Goal: Task Accomplishment & Management: Understand process/instructions

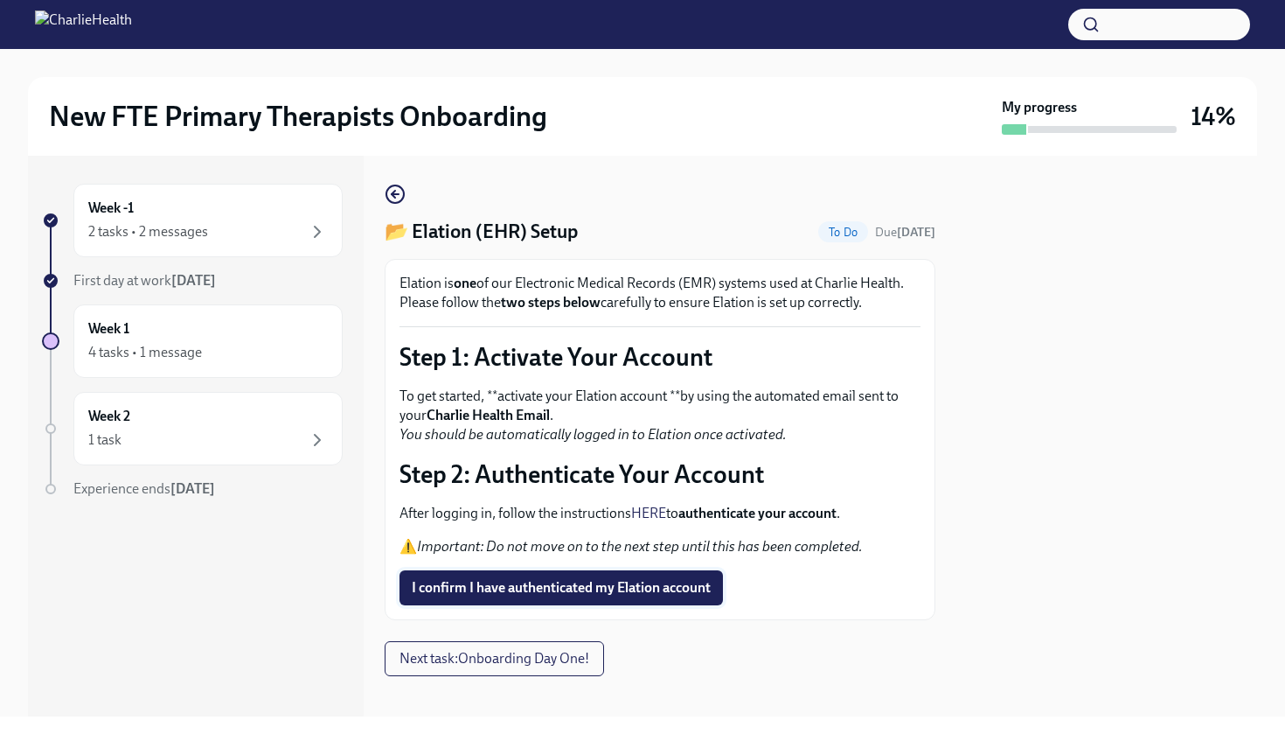
click at [546, 588] on span "I confirm I have authenticated my Elation account" at bounding box center [561, 587] width 299 height 17
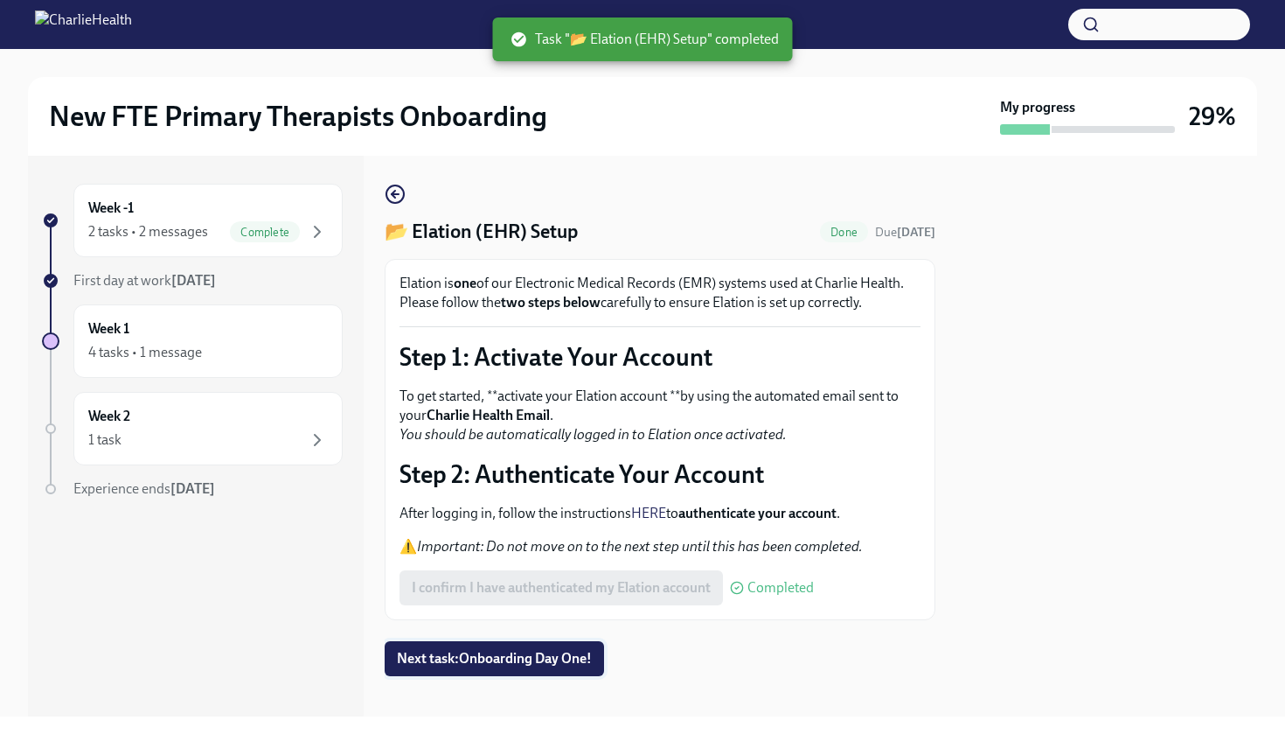
click at [525, 649] on button "Next task : Onboarding Day One!" at bounding box center [494, 658] width 219 height 35
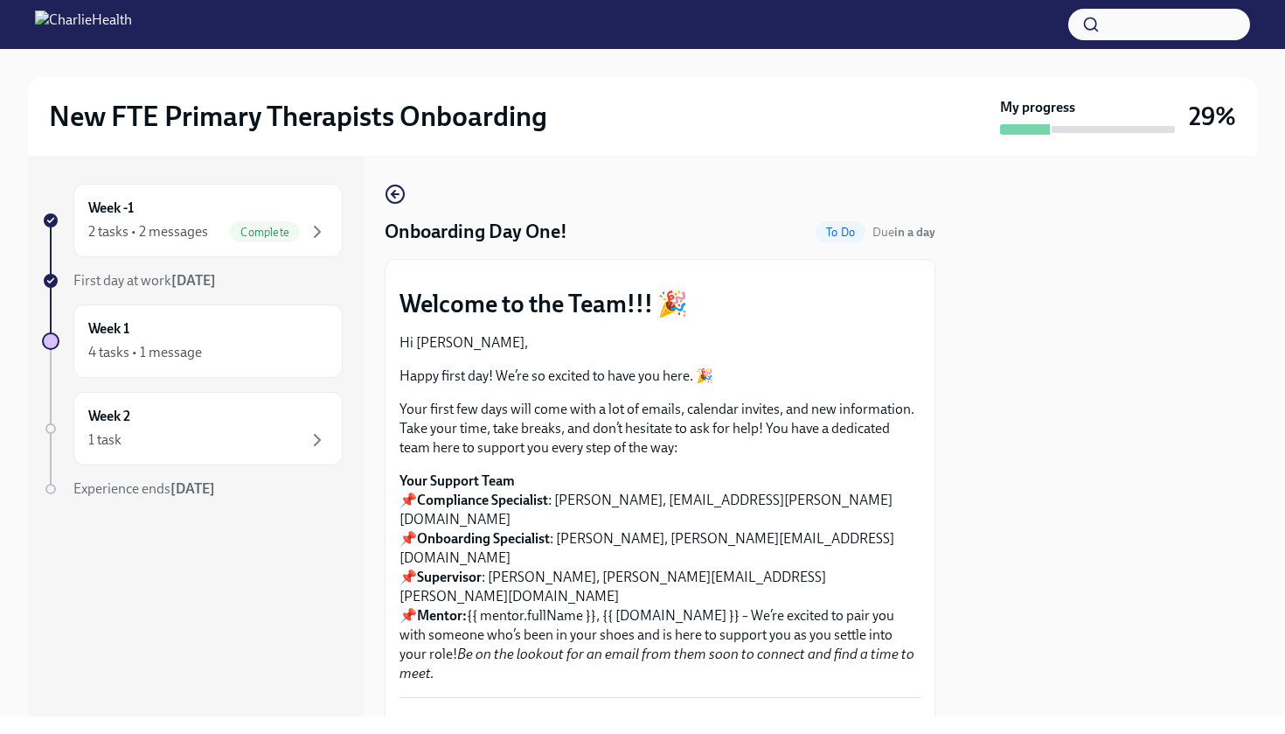
click at [1189, 211] on div at bounding box center [1107, 436] width 301 height 561
click at [938, 378] on div "Week -1 2 tasks • 2 messages Complete First day at work Sep 2nd Week 1 4 tasks …" at bounding box center [643, 436] width 1230 height 561
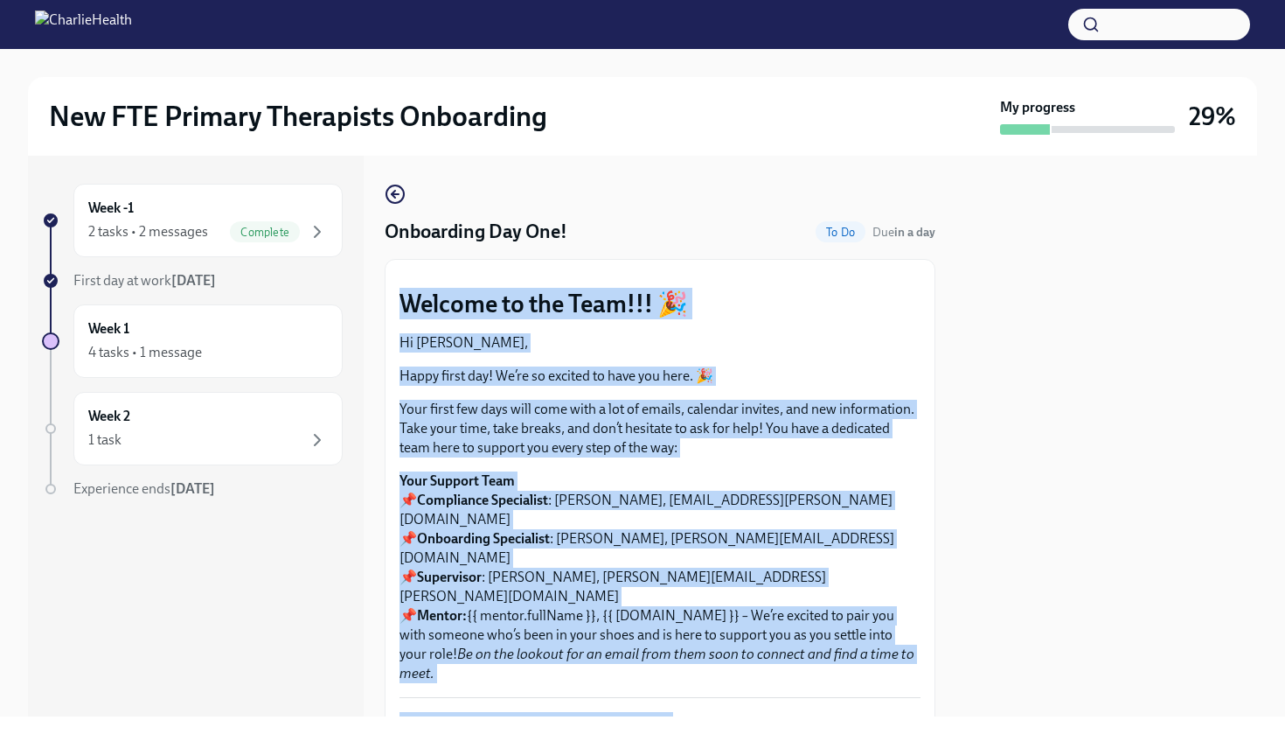
drag, startPoint x: 938, startPoint y: 412, endPoint x: 956, endPoint y: 419, distance: 18.8
click at [956, 419] on div "Week -1 2 tasks • 2 messages Complete First day at work Sep 2nd Week 1 4 tasks …" at bounding box center [643, 436] width 1230 height 561
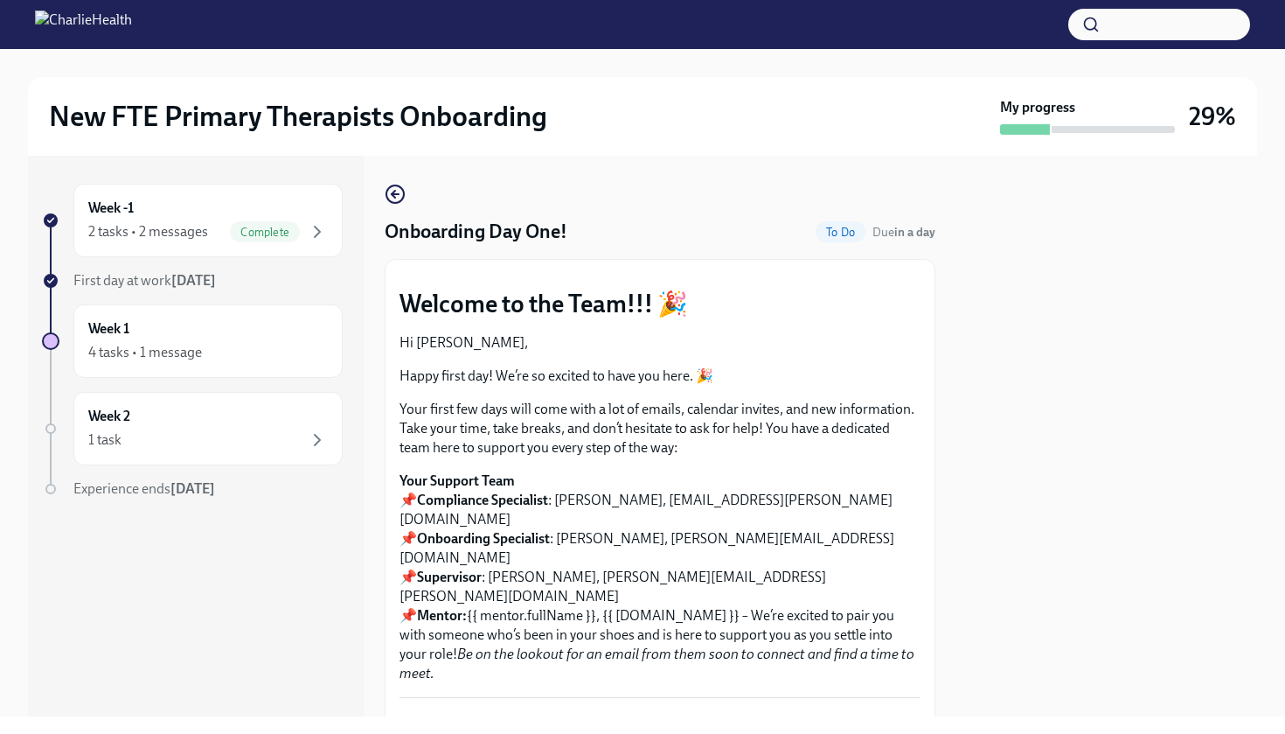
click at [1020, 379] on div at bounding box center [1107, 436] width 301 height 561
click at [751, 274] on button "Zoom image" at bounding box center [660, 274] width 521 height 0
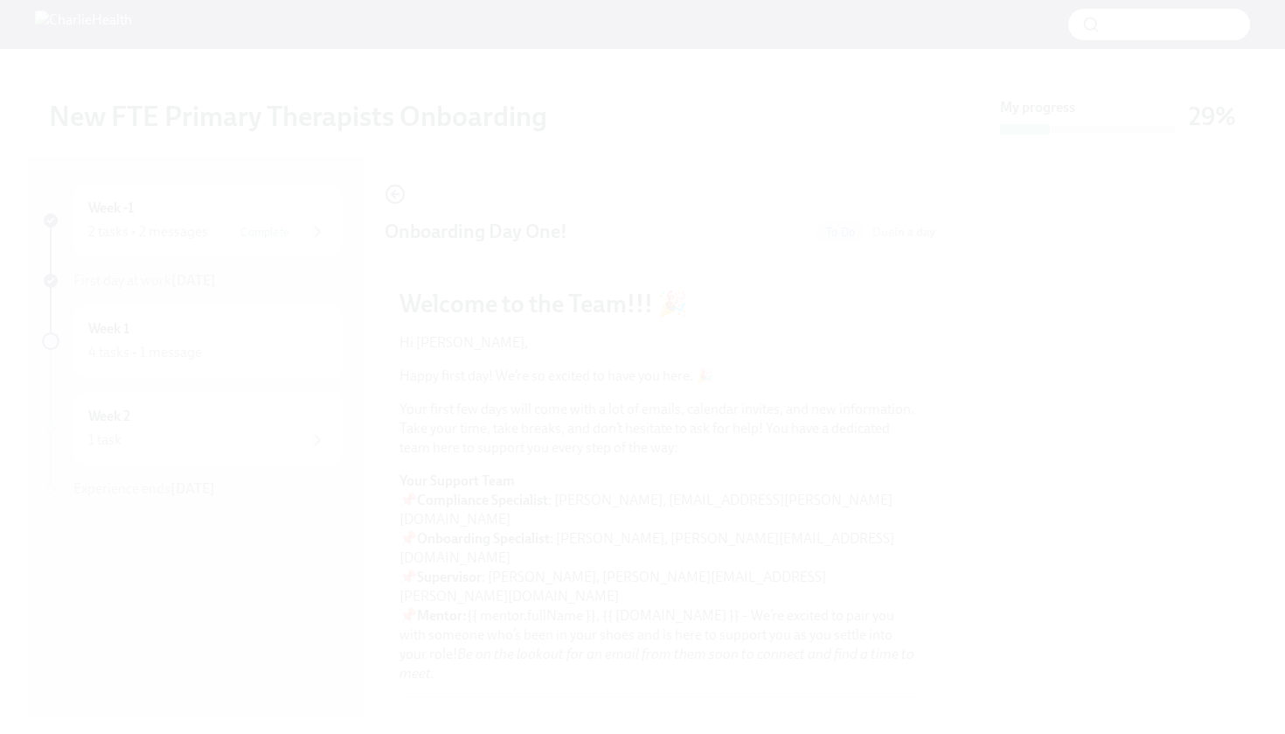
click at [751, 449] on button "Unzoom image" at bounding box center [642, 367] width 1285 height 734
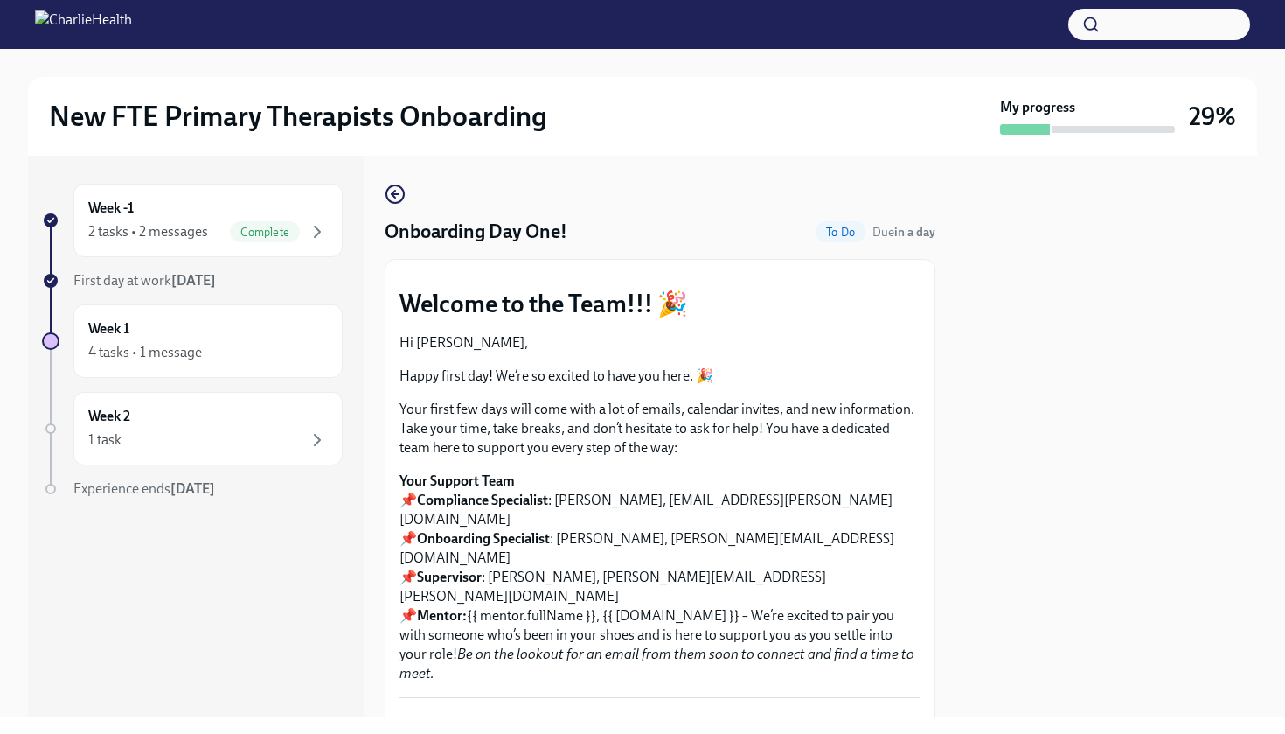
click at [763, 386] on p "Happy first day! We’re so excited to have you here. 🎉" at bounding box center [660, 375] width 521 height 19
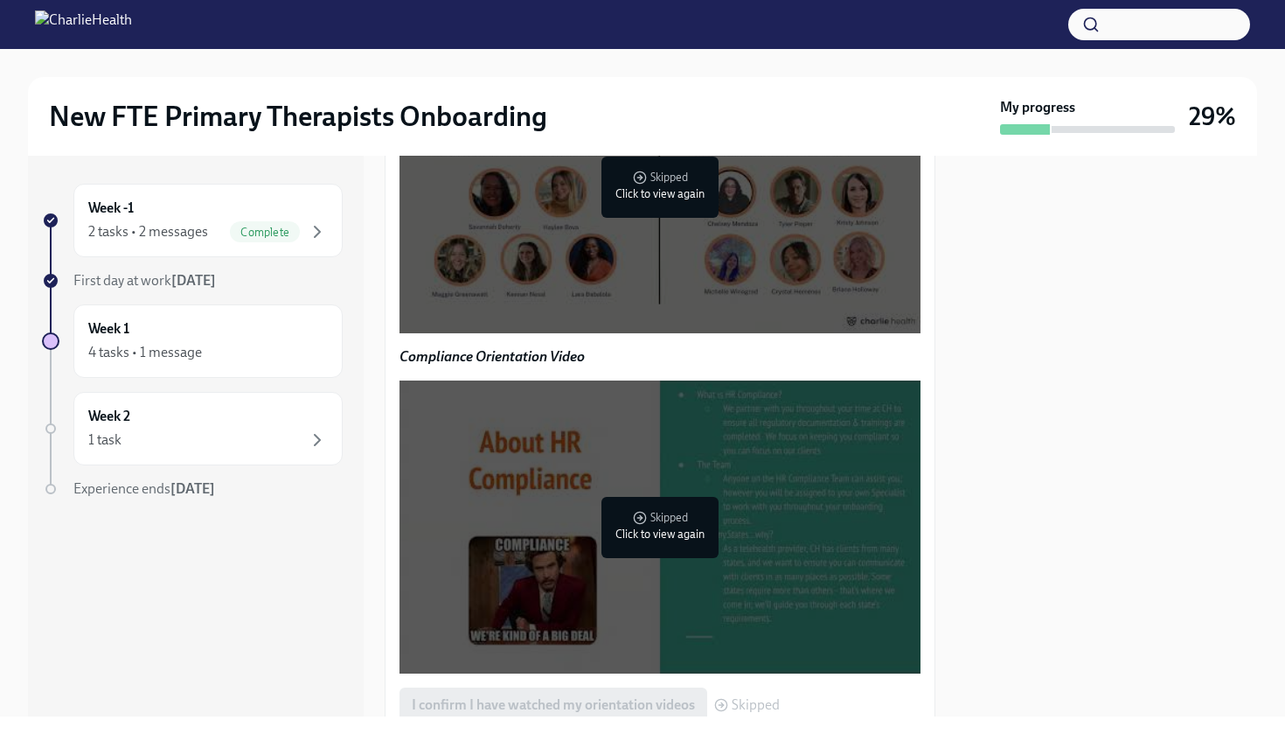
scroll to position [1311, 0]
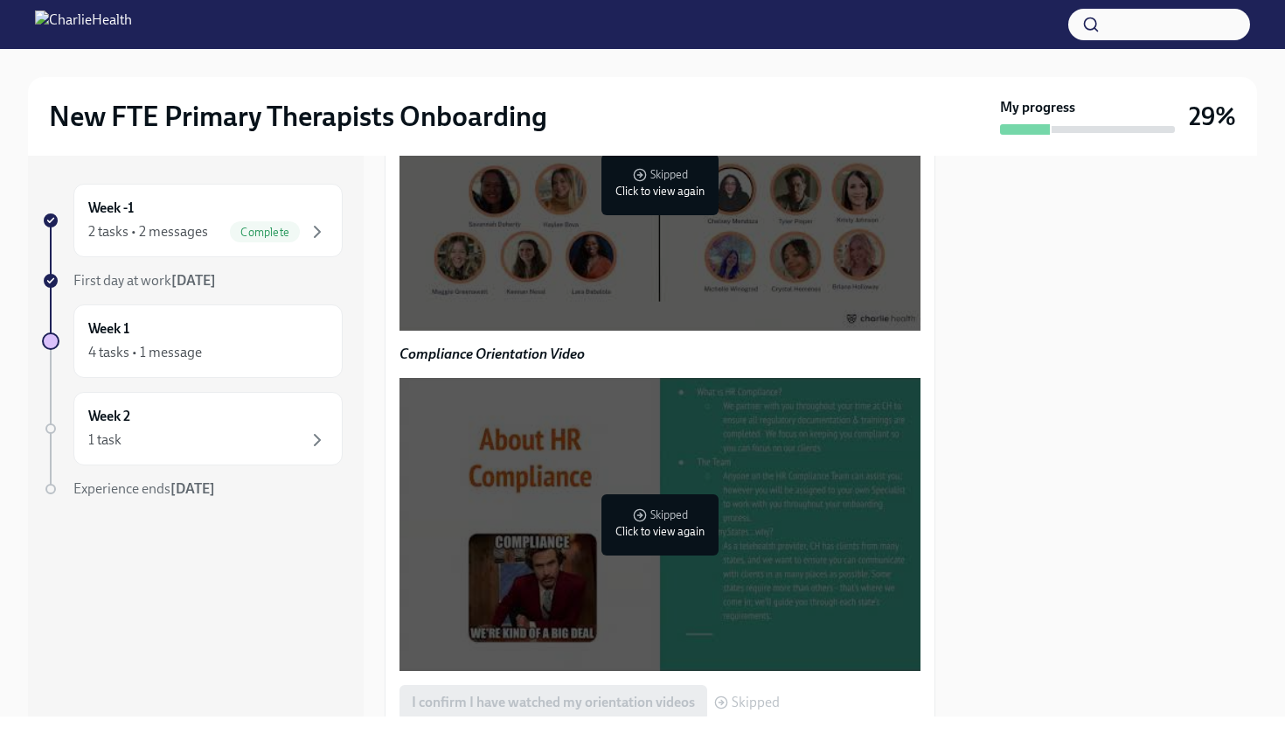
click at [657, 199] on div at bounding box center [663, 185] width 23 height 28
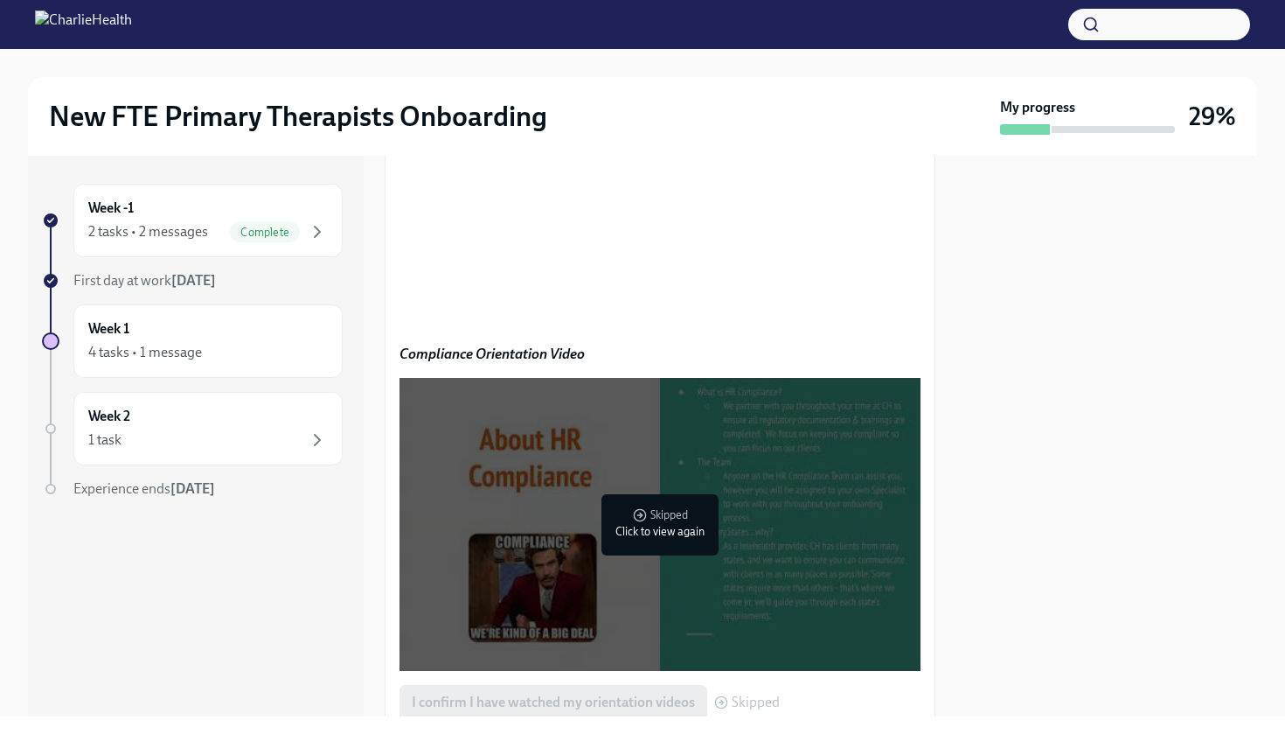
click at [921, 245] on div "Welcome to the Team!!! 🎉 Hi Jennifer, Happy first day! We’re so excited to have…" at bounding box center [660, 194] width 551 height 2492
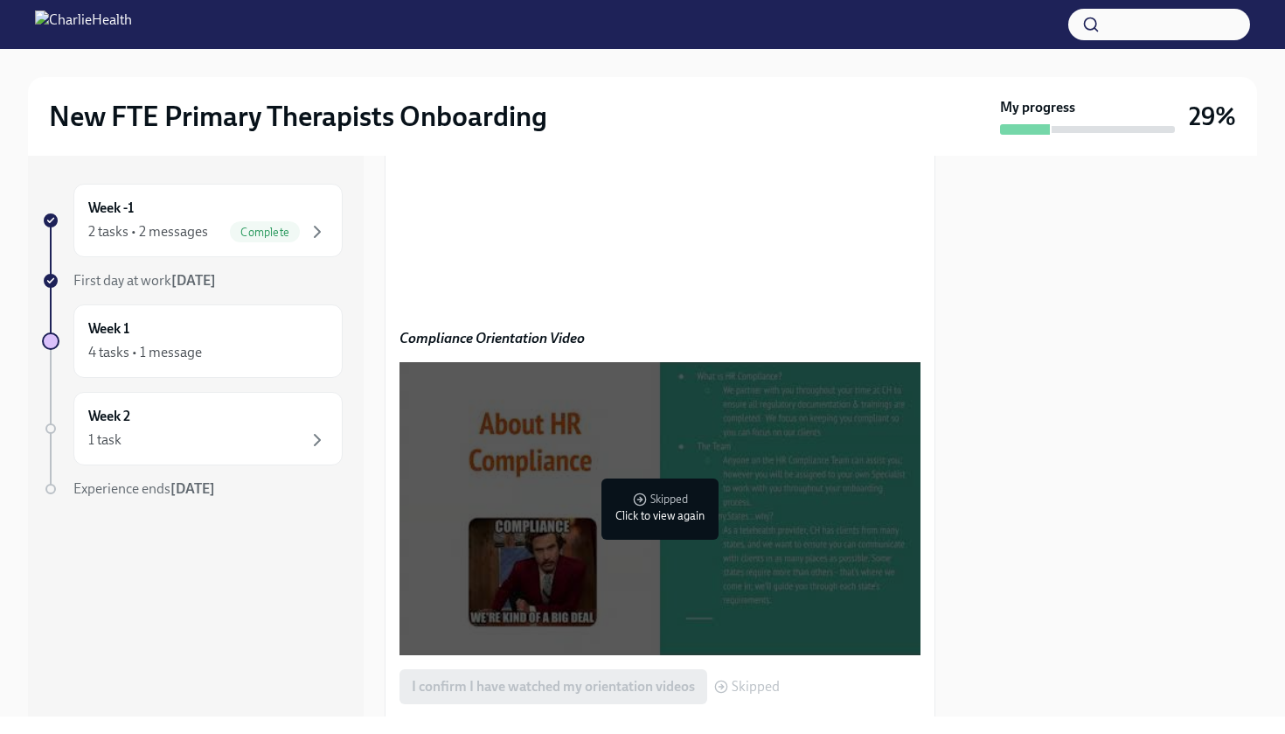
scroll to position [1353, 0]
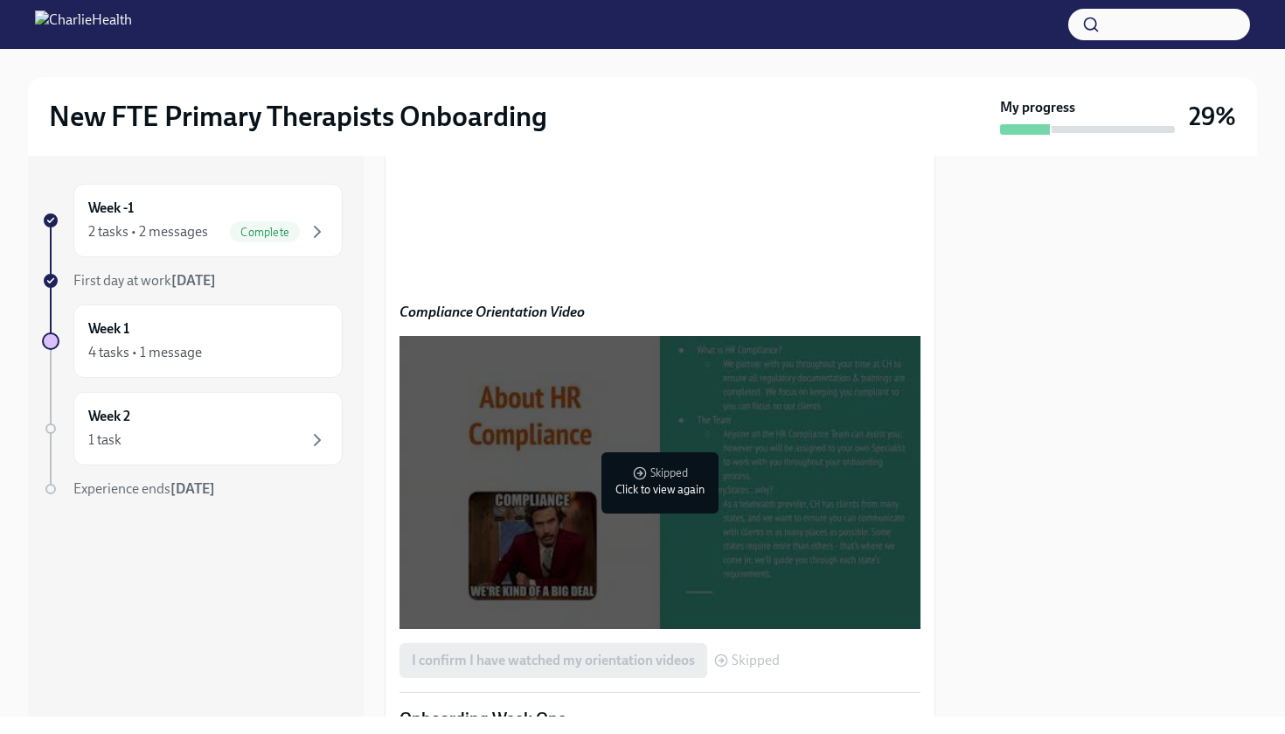
click at [927, 386] on div "Welcome to the Team!!! 🎉 Hi Jennifer, Happy first day! We’re so excited to have…" at bounding box center [660, 152] width 551 height 2492
drag, startPoint x: 927, startPoint y: 382, endPoint x: 921, endPoint y: 372, distance: 12.1
click at [921, 372] on div "Welcome to the Team!!! 🎉 Hi Jennifer, Happy first day! We’re so excited to have…" at bounding box center [660, 152] width 551 height 2492
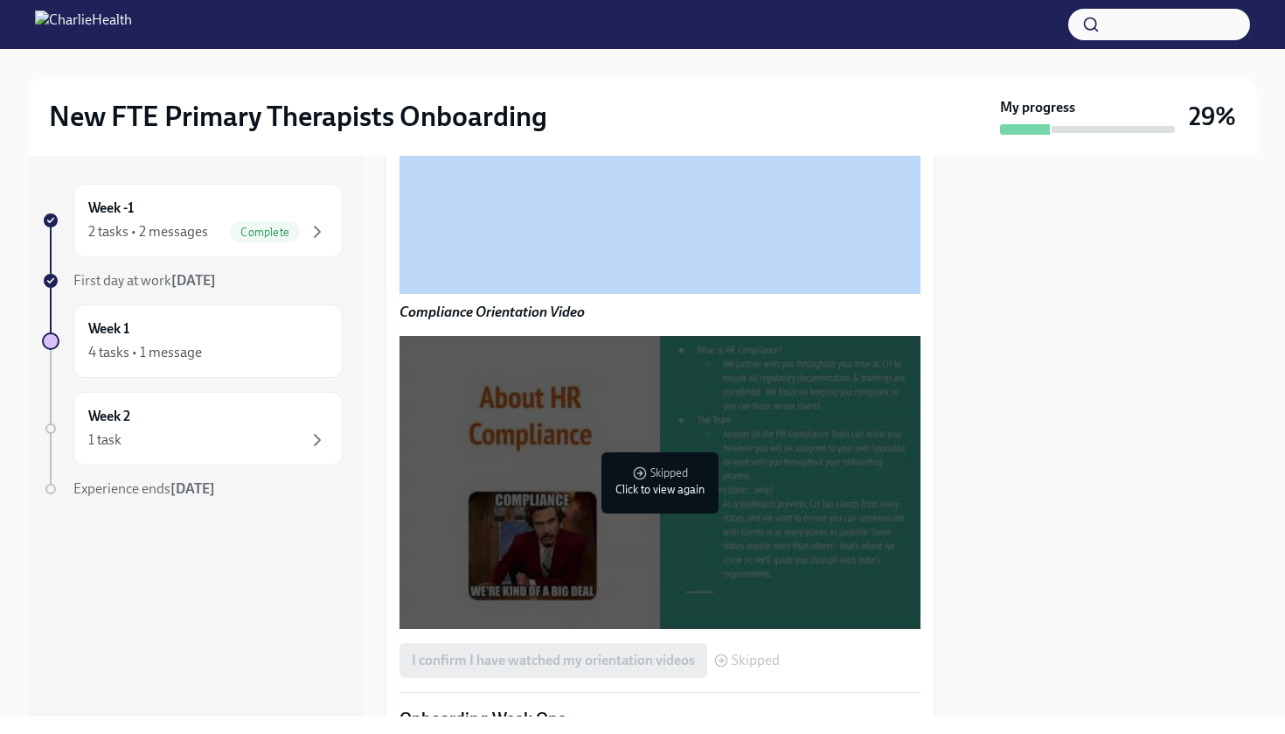
drag, startPoint x: 926, startPoint y: 304, endPoint x: 926, endPoint y: 336, distance: 31.5
click at [926, 338] on div "Welcome to the Team!!! 🎉 Hi Jennifer, Happy first day! We’re so excited to have…" at bounding box center [660, 152] width 551 height 2492
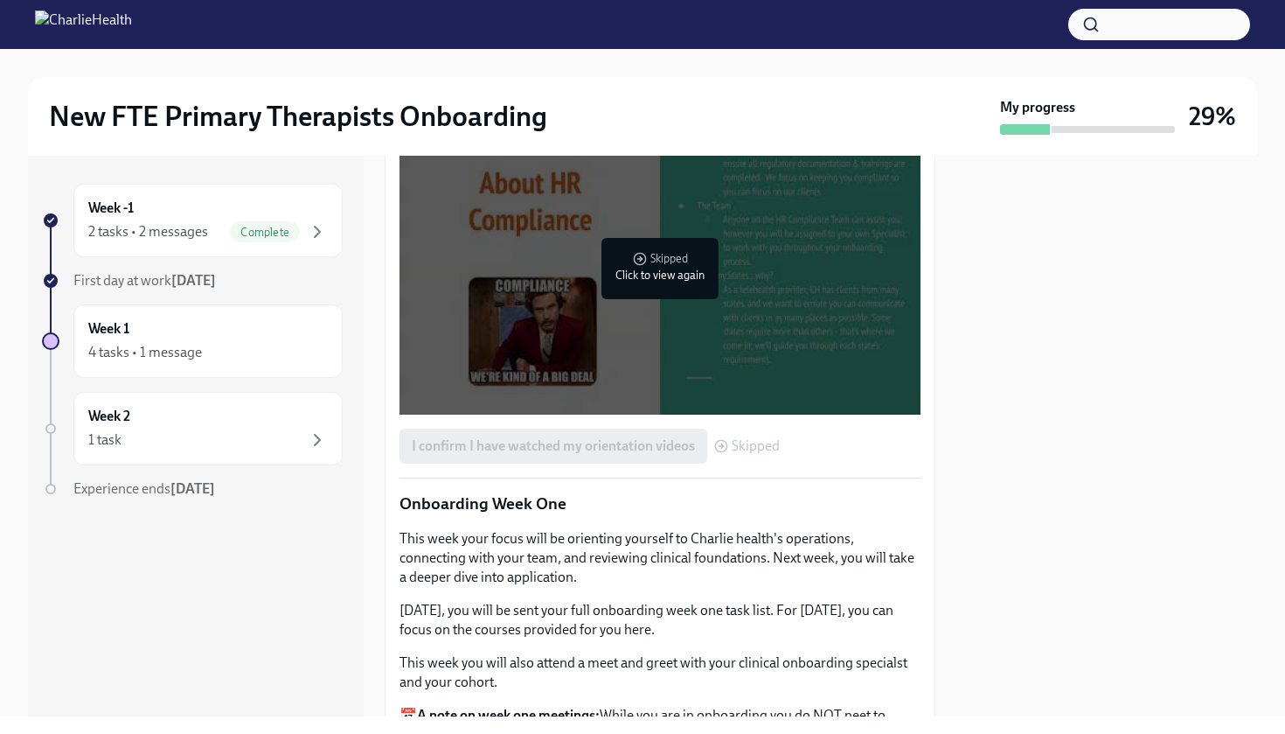
scroll to position [1571, 0]
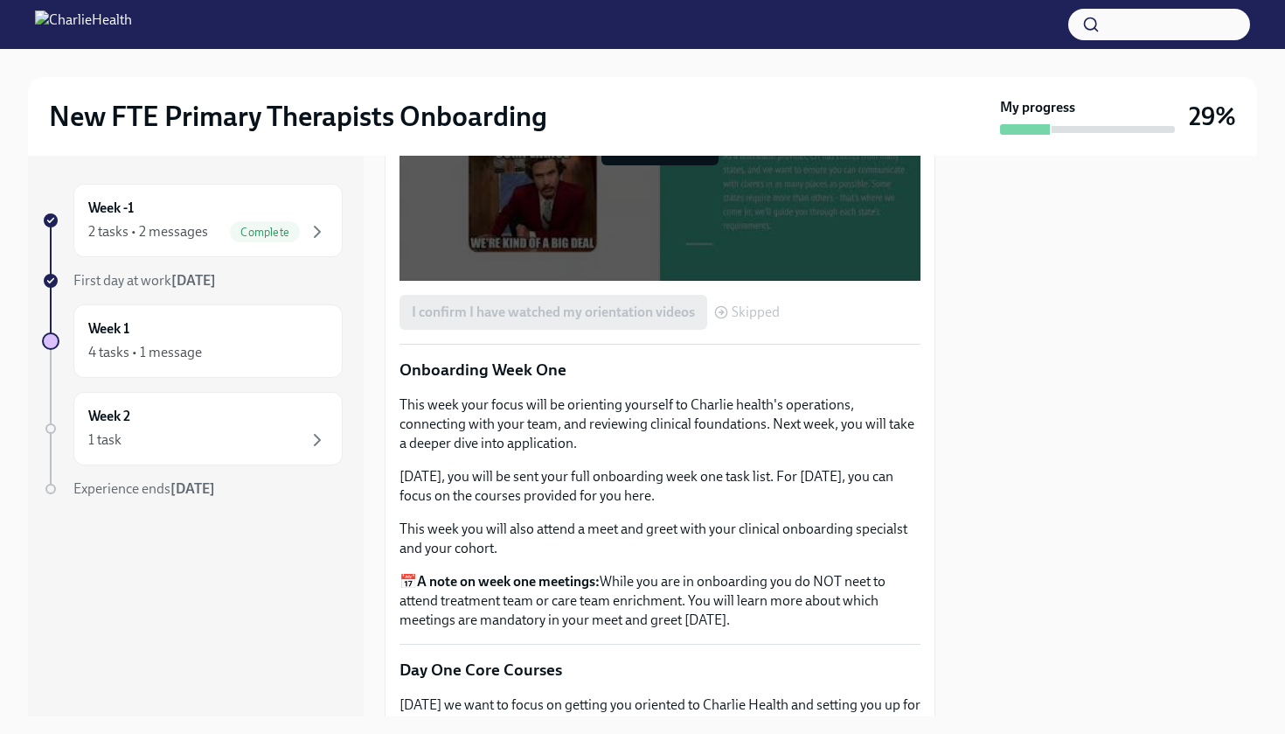
scroll to position [1712, 0]
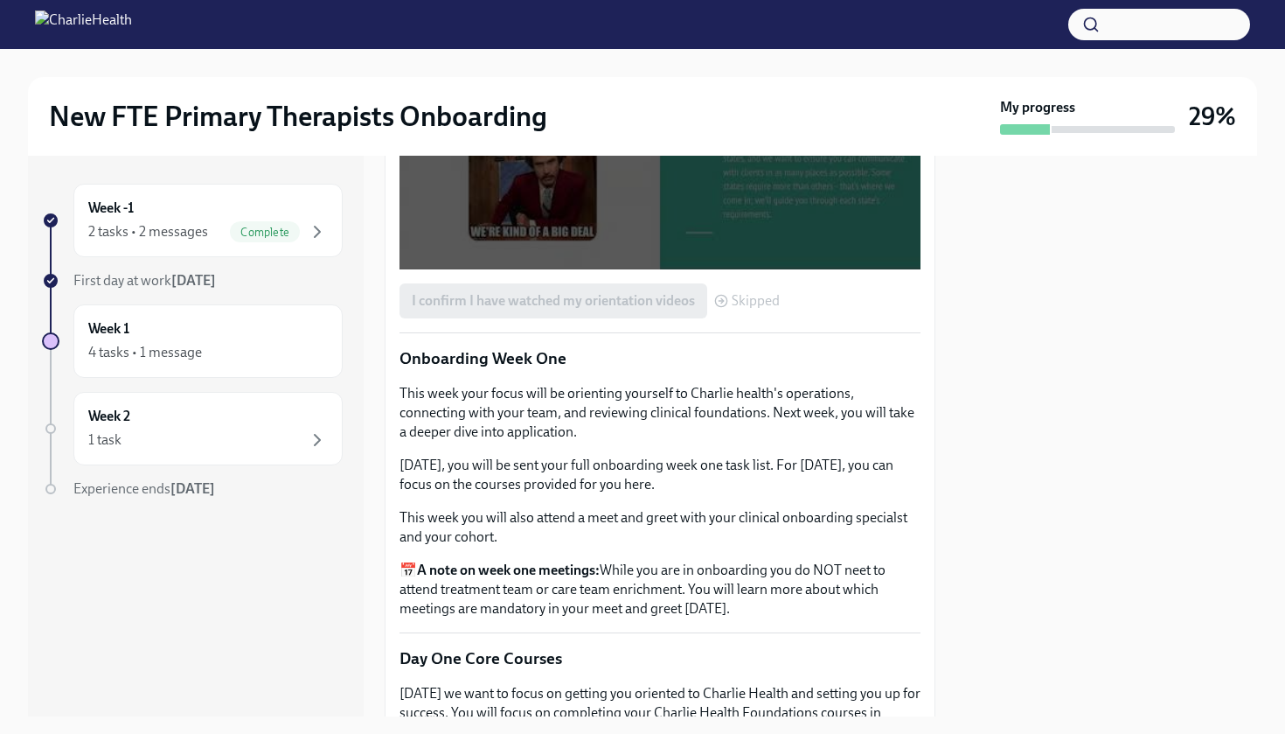
click at [631, 269] on div at bounding box center [660, 122] width 521 height 293
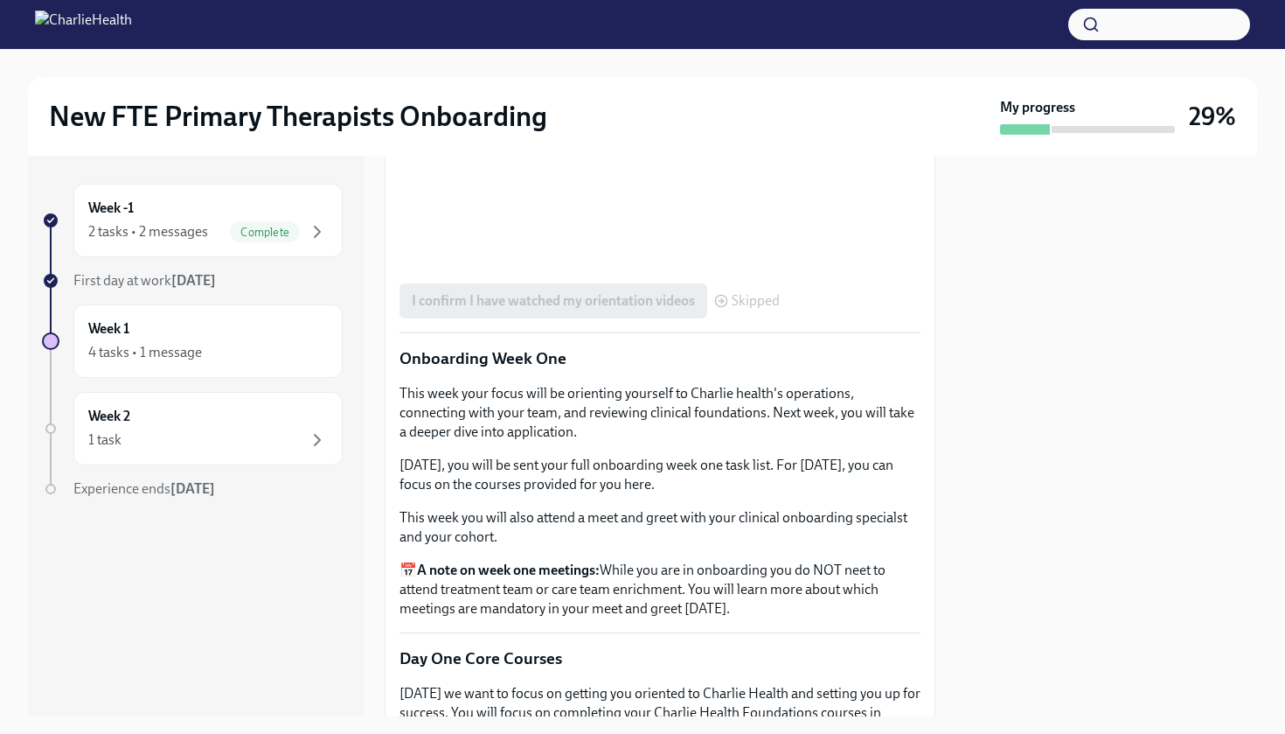
drag, startPoint x: 1047, startPoint y: 230, endPoint x: 1046, endPoint y: 218, distance: 12.3
click at [1047, 229] on div at bounding box center [1107, 436] width 301 height 561
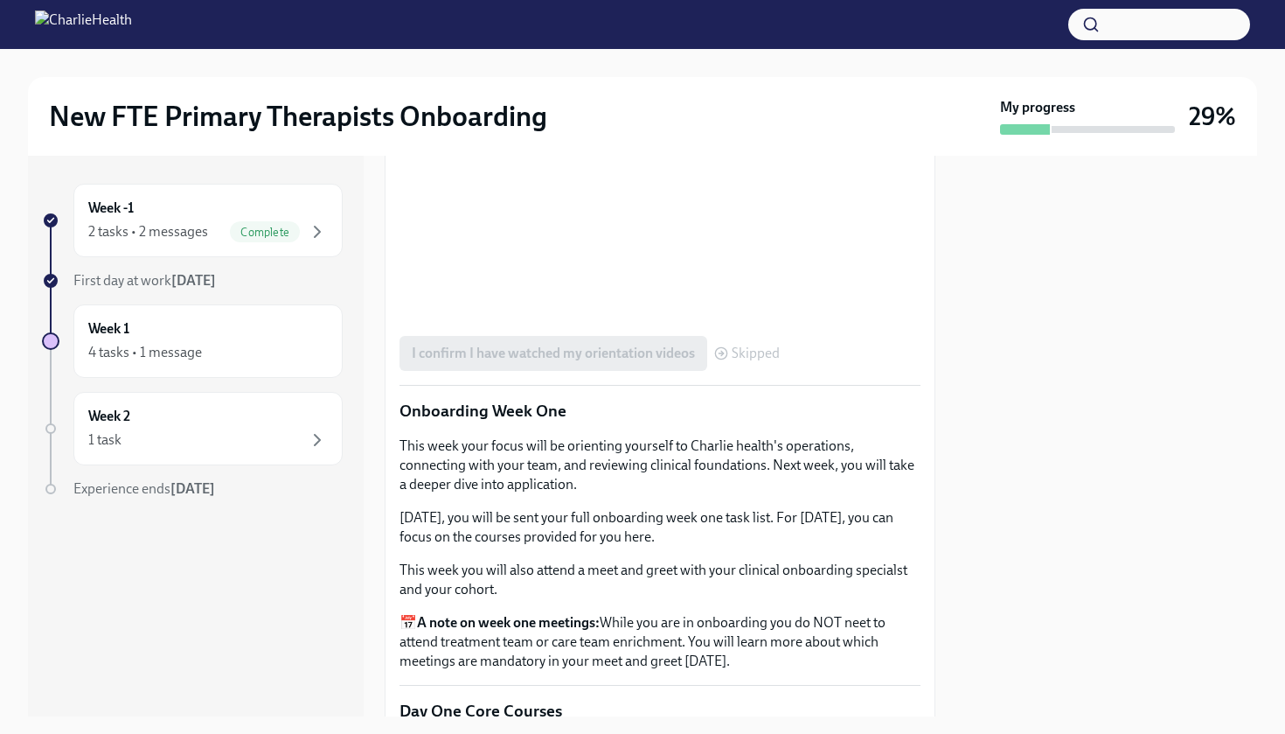
scroll to position [1655, 0]
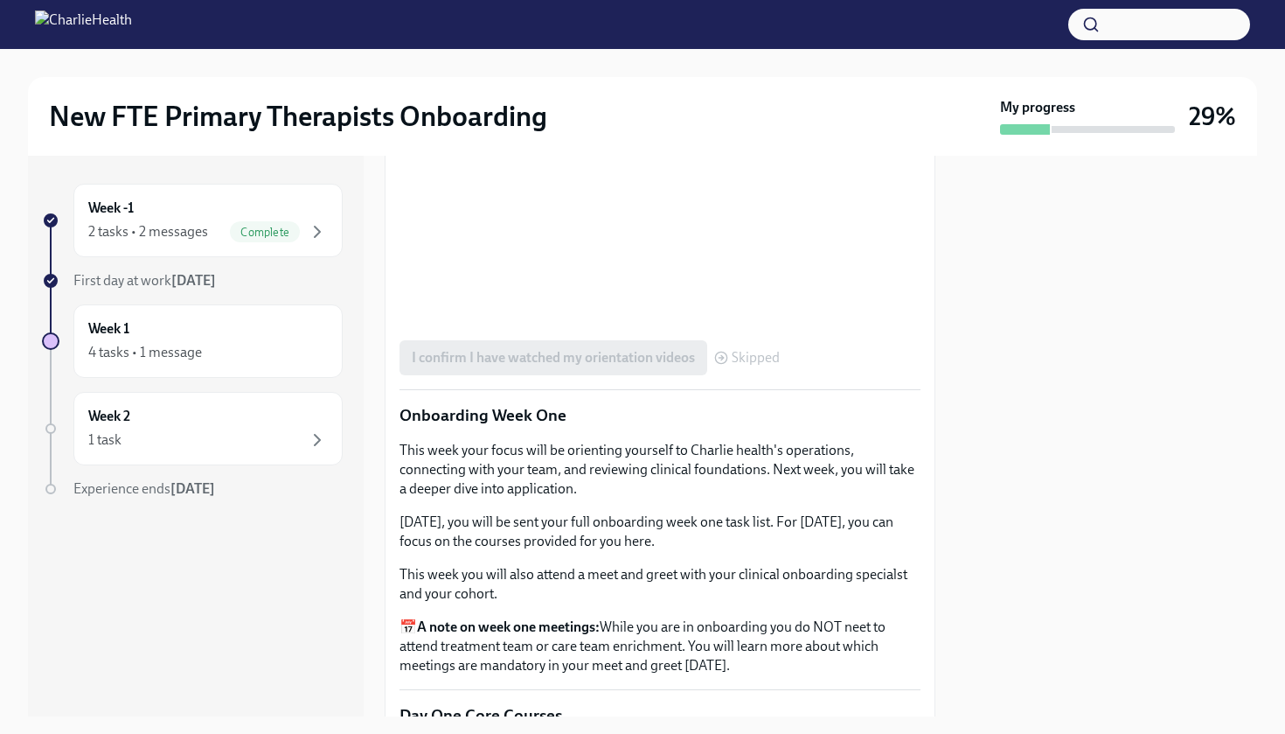
click at [1089, 366] on div at bounding box center [1107, 436] width 301 height 561
drag, startPoint x: 1009, startPoint y: 398, endPoint x: 927, endPoint y: 382, distance: 83.7
click at [977, 390] on div at bounding box center [1107, 436] width 301 height 561
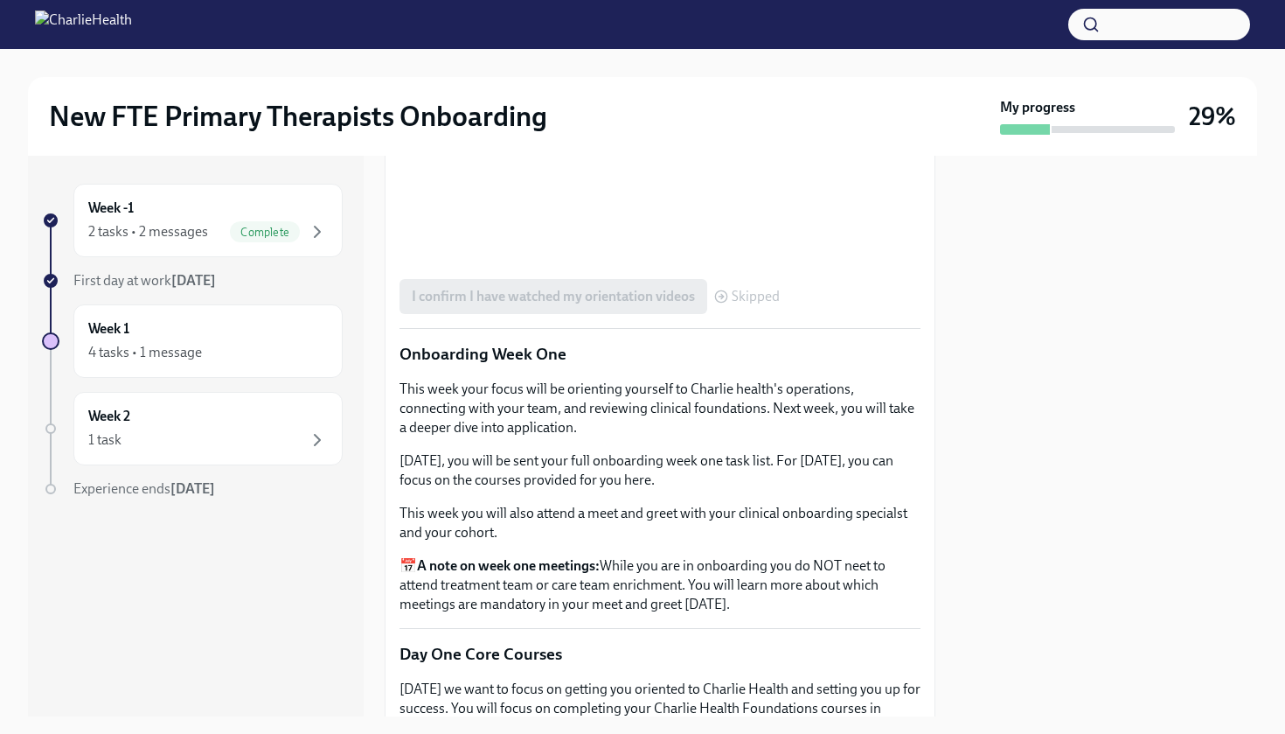
scroll to position [1704, 0]
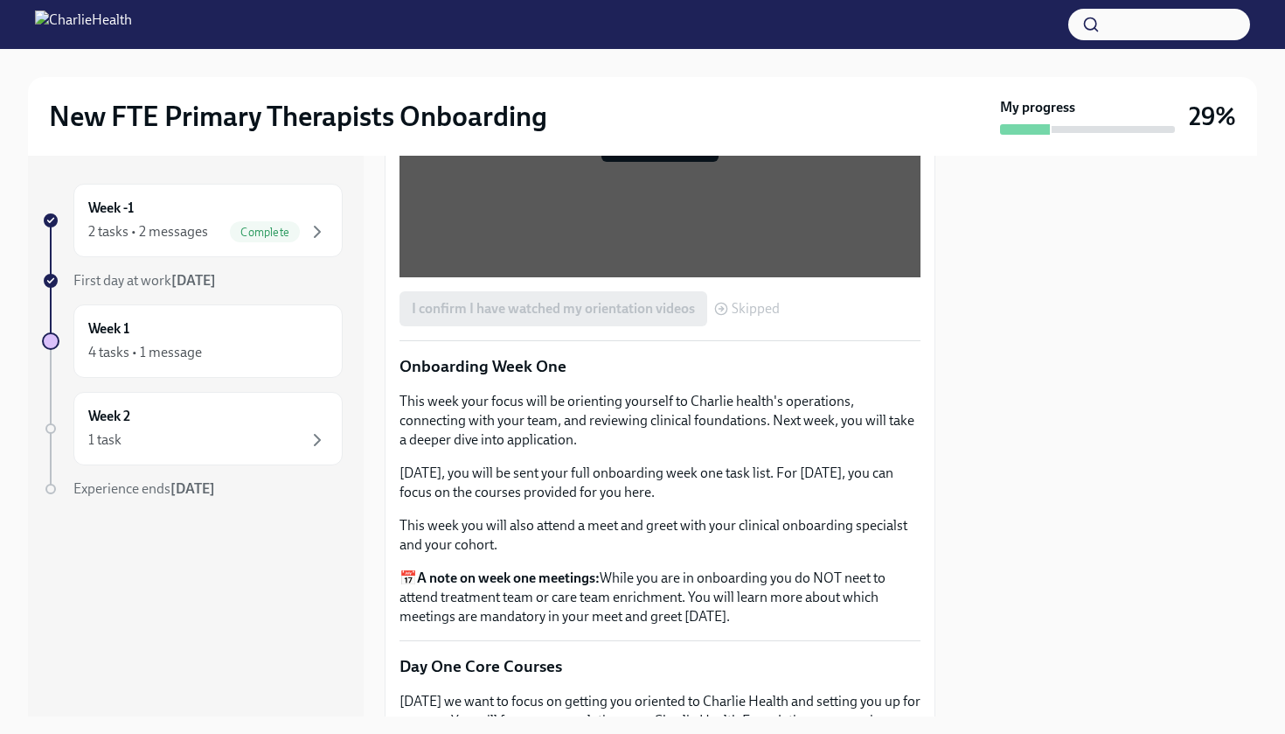
click at [664, 326] on div "I confirm I have watched my orientation videos Skipped" at bounding box center [590, 308] width 380 height 35
click at [813, 326] on div "I confirm I have watched my orientation videos Skipped" at bounding box center [660, 308] width 521 height 35
click at [609, 326] on div "I confirm I have watched my orientation videos Skipped" at bounding box center [590, 308] width 380 height 35
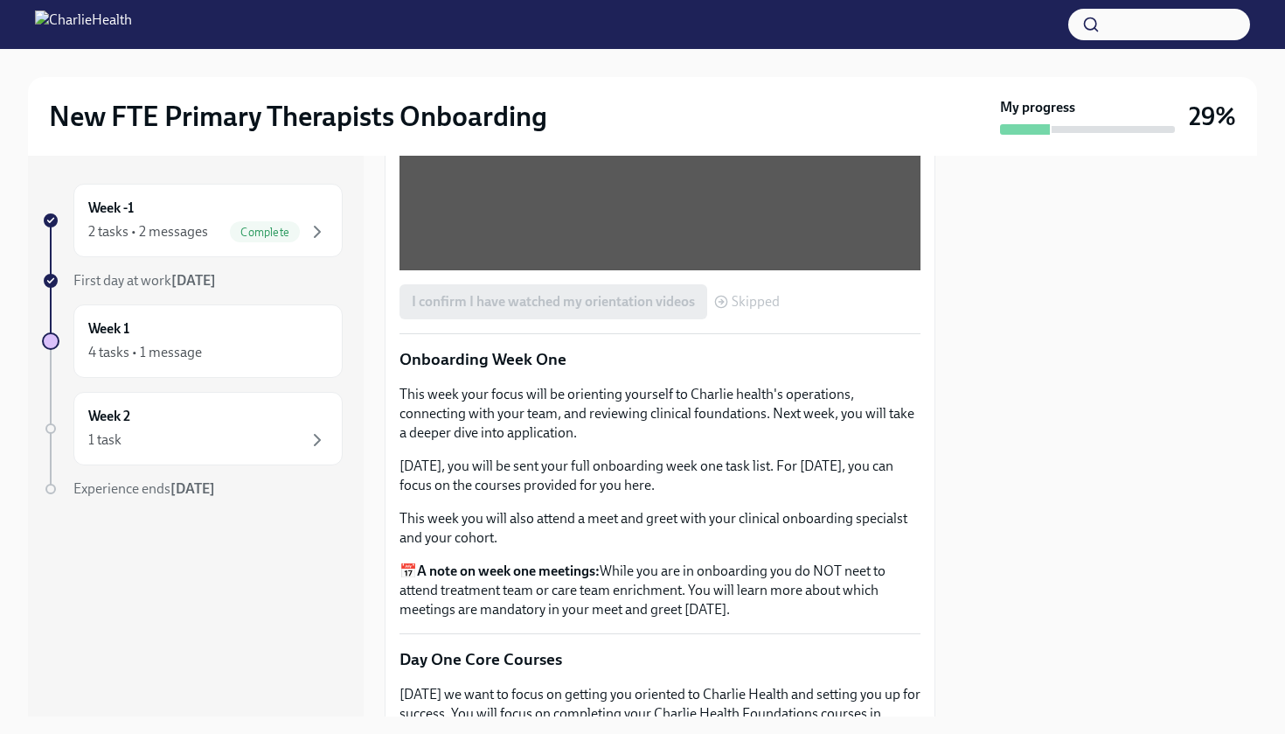
scroll to position [1721, 0]
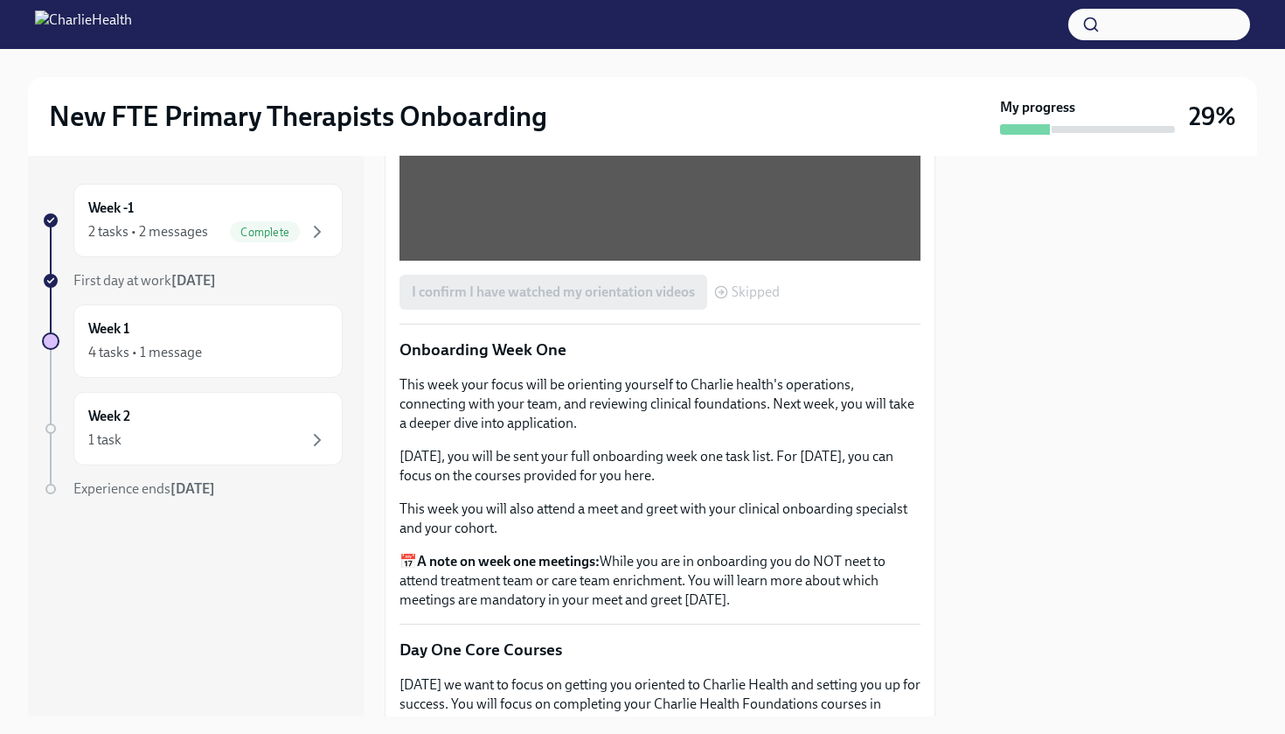
click at [540, 310] on div "I confirm I have watched my orientation videos Skipped" at bounding box center [590, 292] width 380 height 35
click at [760, 299] on span "Skipped" at bounding box center [756, 292] width 48 height 14
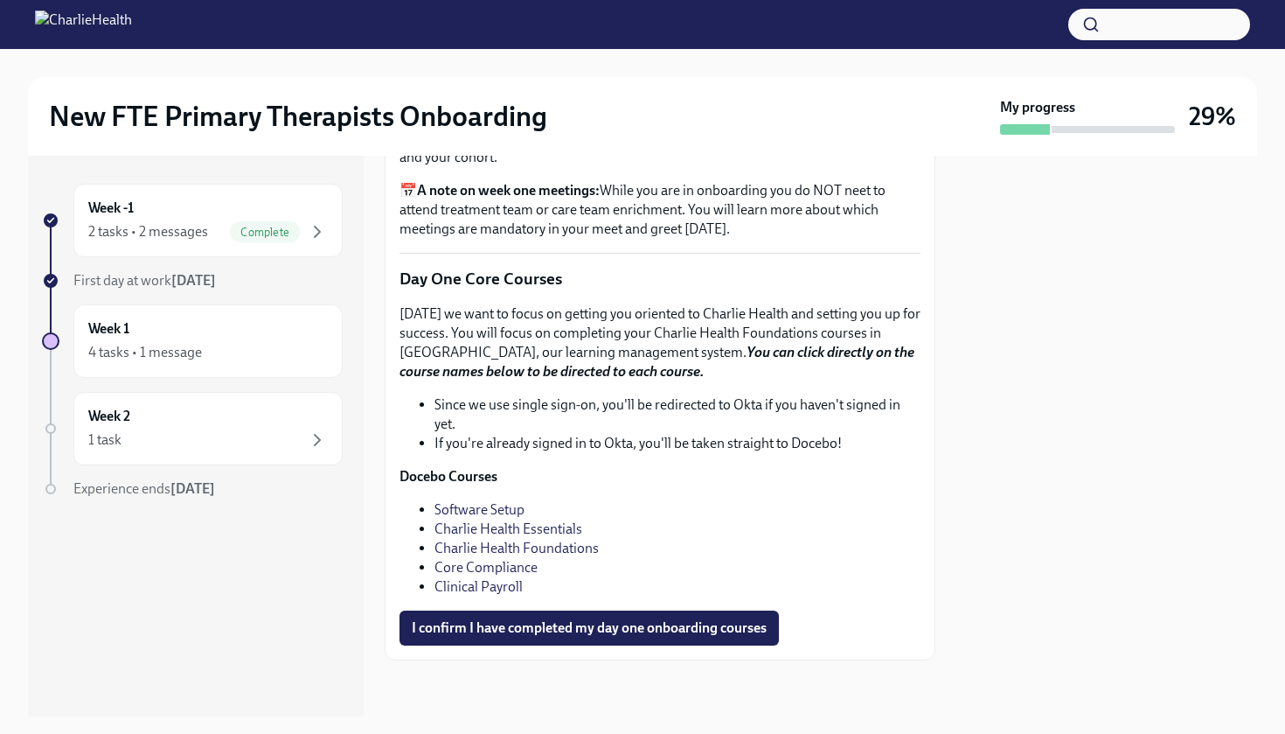
scroll to position [2338, 0]
click at [492, 508] on link "Software Setup" at bounding box center [480, 509] width 90 height 17
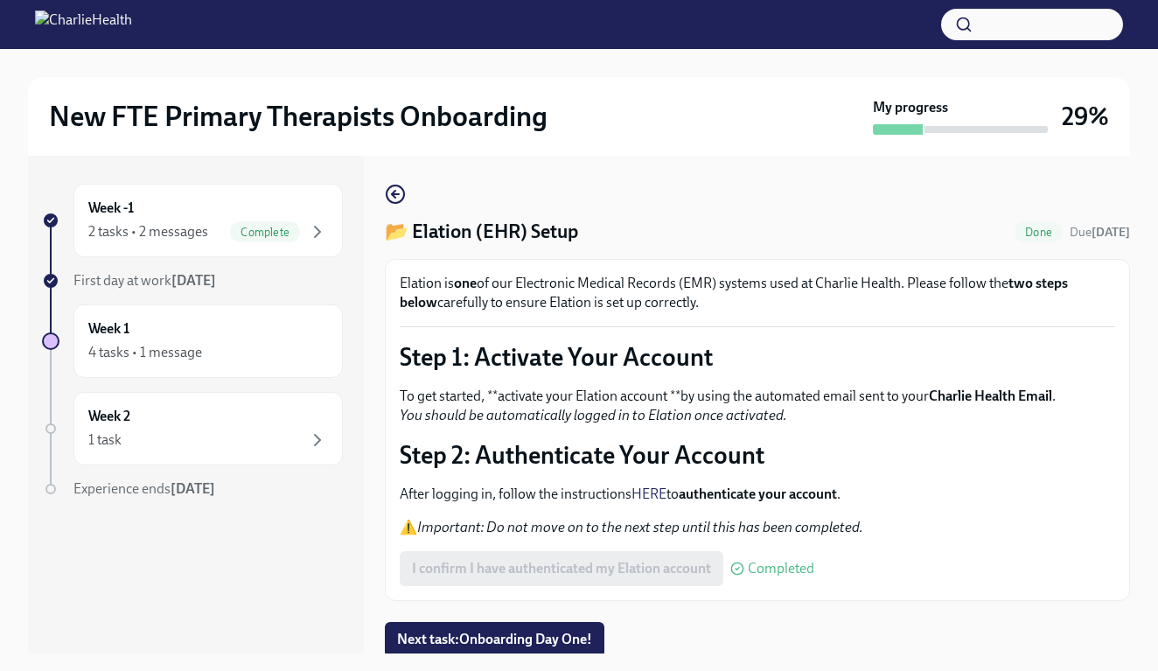
click at [1001, 398] on strong "Charlie Health Email" at bounding box center [990, 395] width 123 height 17
click at [658, 331] on div "Elation is one of our Electronic Medical Records (EMR) systems used at Charlie …" at bounding box center [757, 430] width 715 height 312
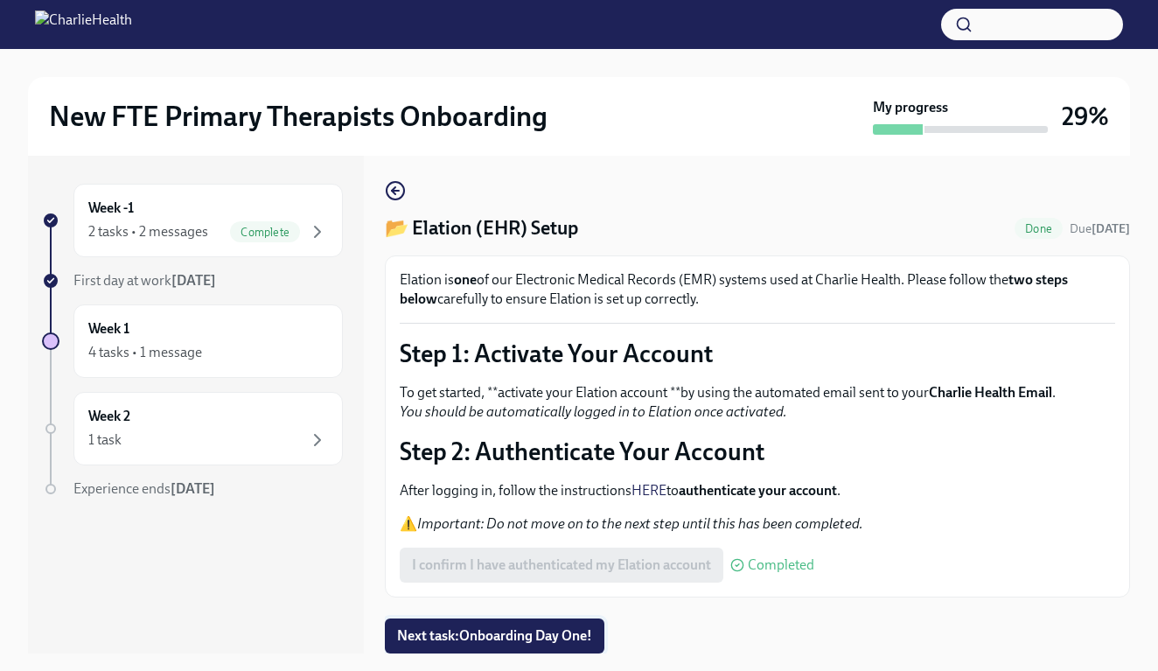
scroll to position [3, 0]
click at [539, 648] on button "Next task : Onboarding Day One!" at bounding box center [494, 635] width 219 height 35
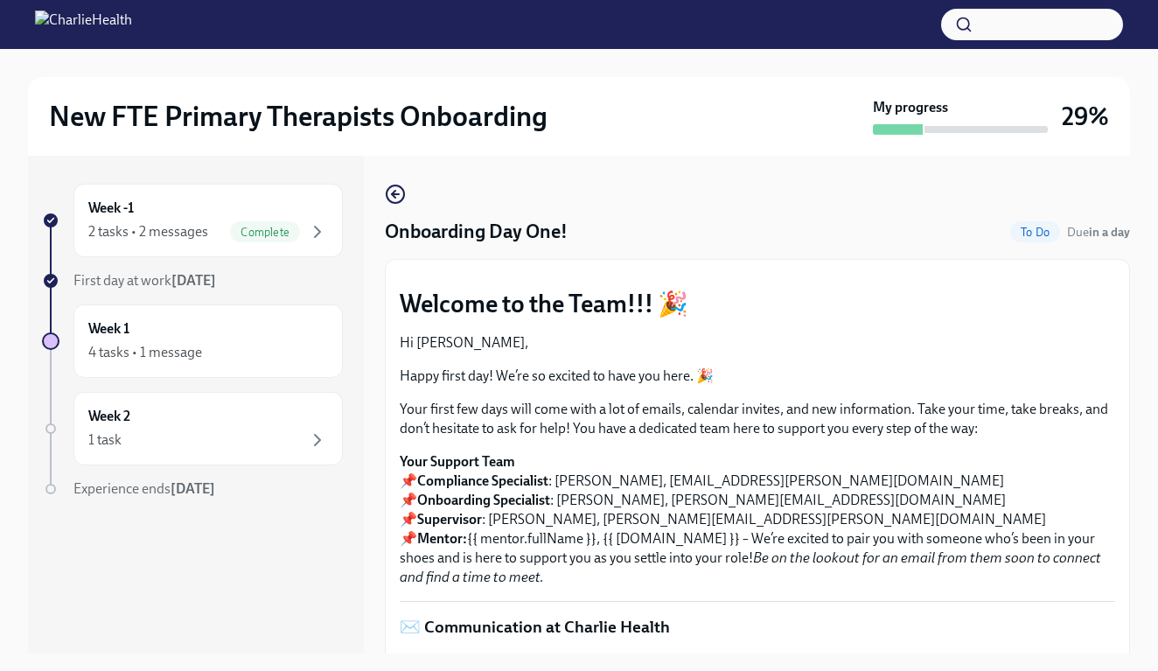
click at [1028, 274] on button "Zoom image" at bounding box center [757, 274] width 715 height 0
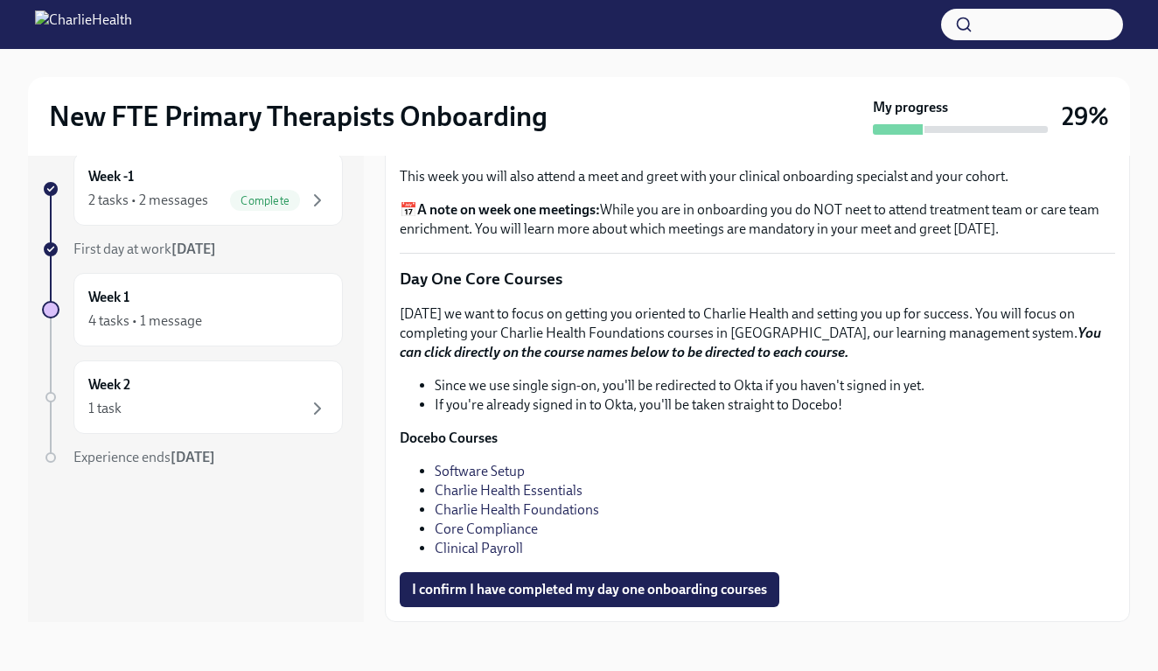
scroll to position [2492, 0]
click at [451, 462] on li "Software Setup" at bounding box center [775, 471] width 680 height 19
click at [452, 469] on link "Software Setup" at bounding box center [480, 471] width 90 height 17
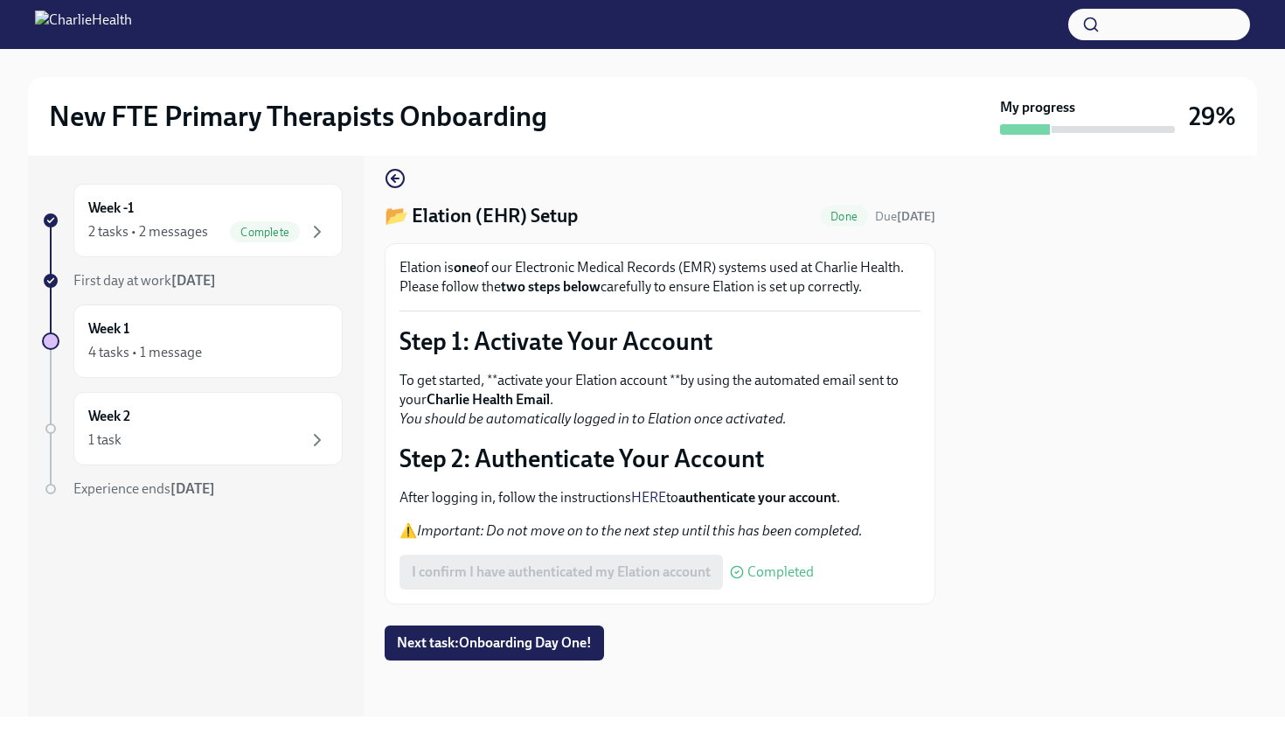
scroll to position [16, 0]
click at [459, 428] on p "To get started, **activate your Elation account **by using the automated email …" at bounding box center [660, 400] width 521 height 58
click at [282, 240] on div "Complete" at bounding box center [265, 231] width 70 height 21
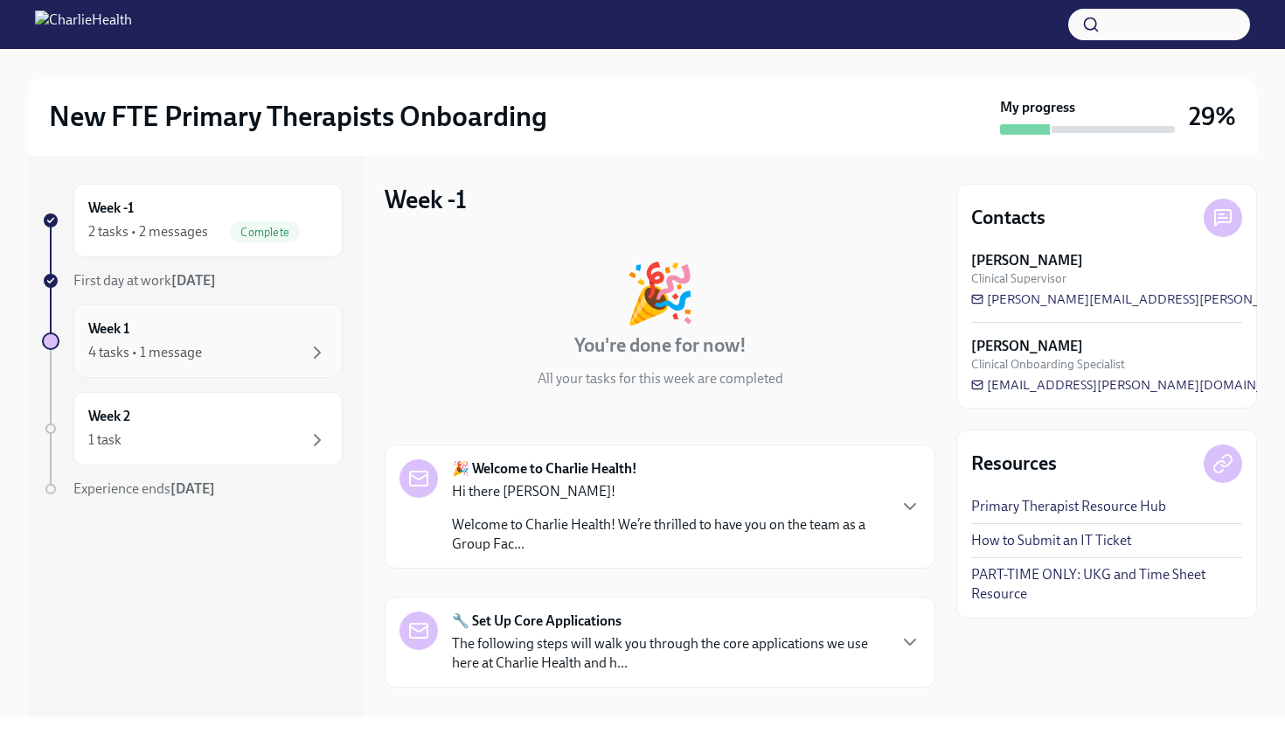
click at [279, 366] on div "Week 1 4 tasks • 1 message" at bounding box center [207, 340] width 269 height 73
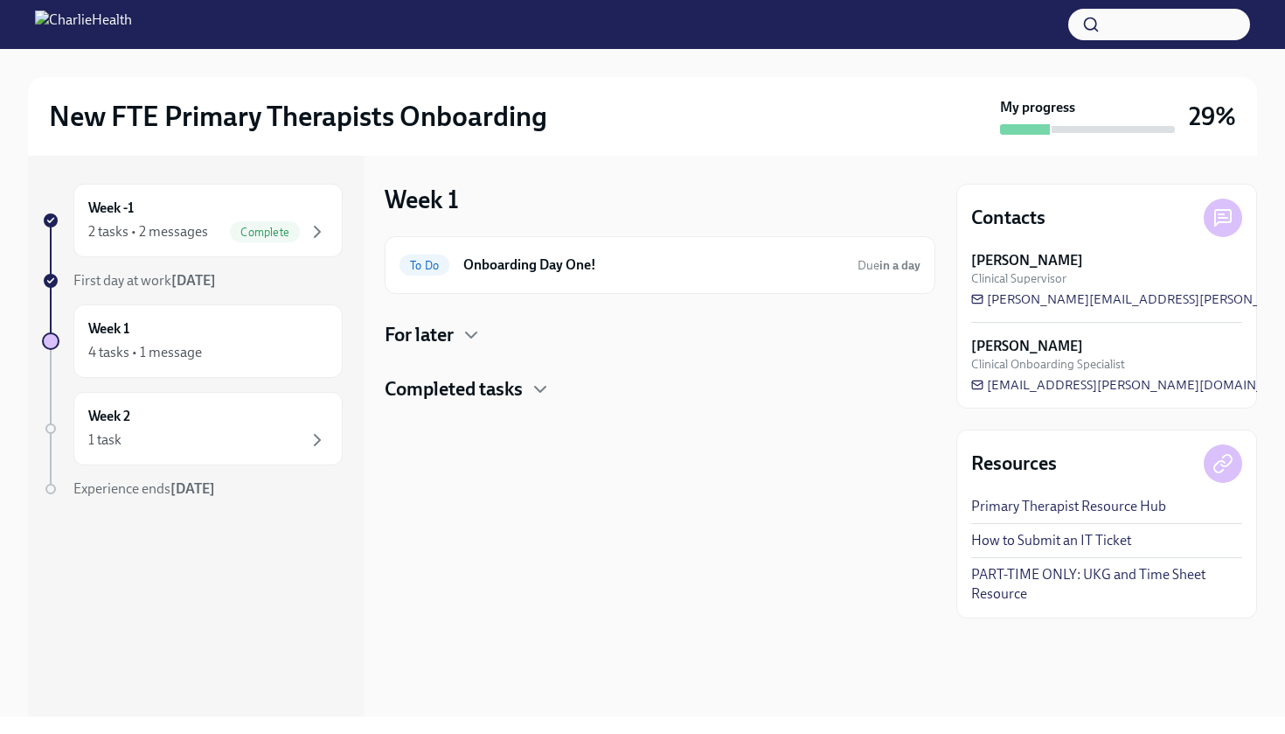
click at [449, 330] on h4 "For later" at bounding box center [419, 335] width 69 height 26
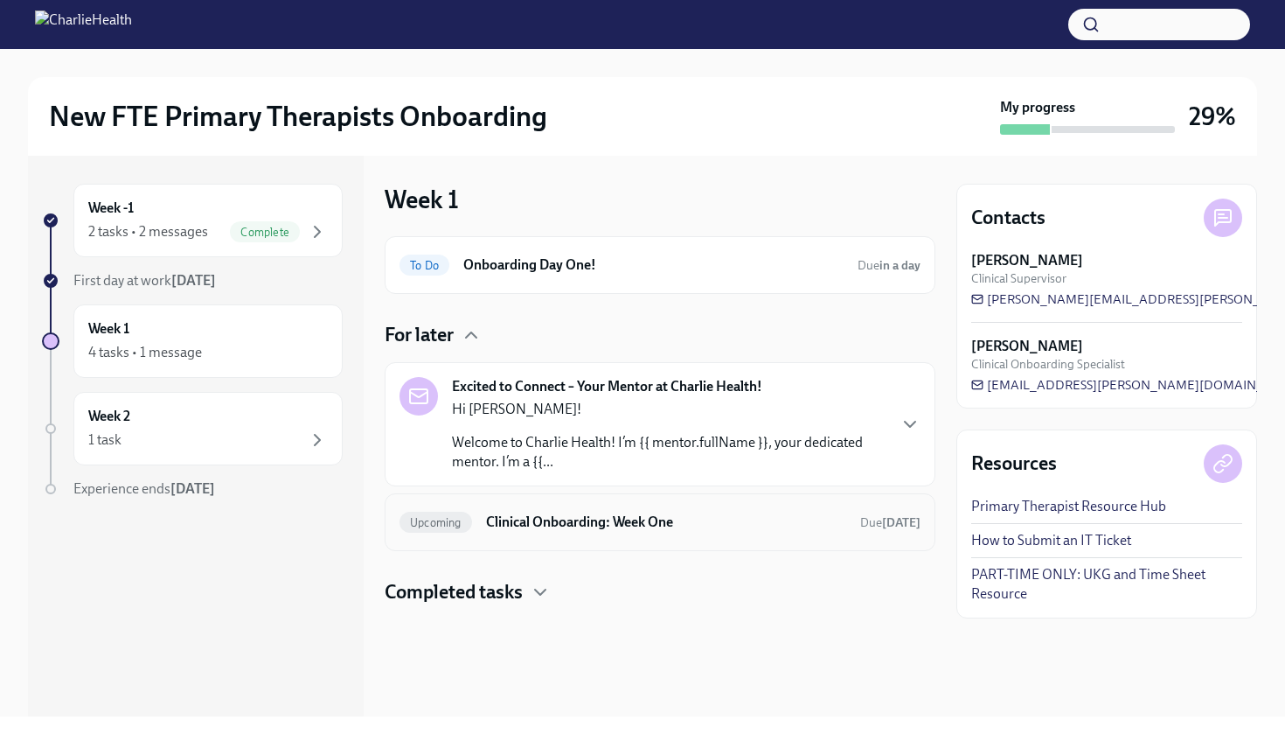
click at [518, 525] on h6 "Clinical Onboarding: Week One" at bounding box center [666, 521] width 360 height 19
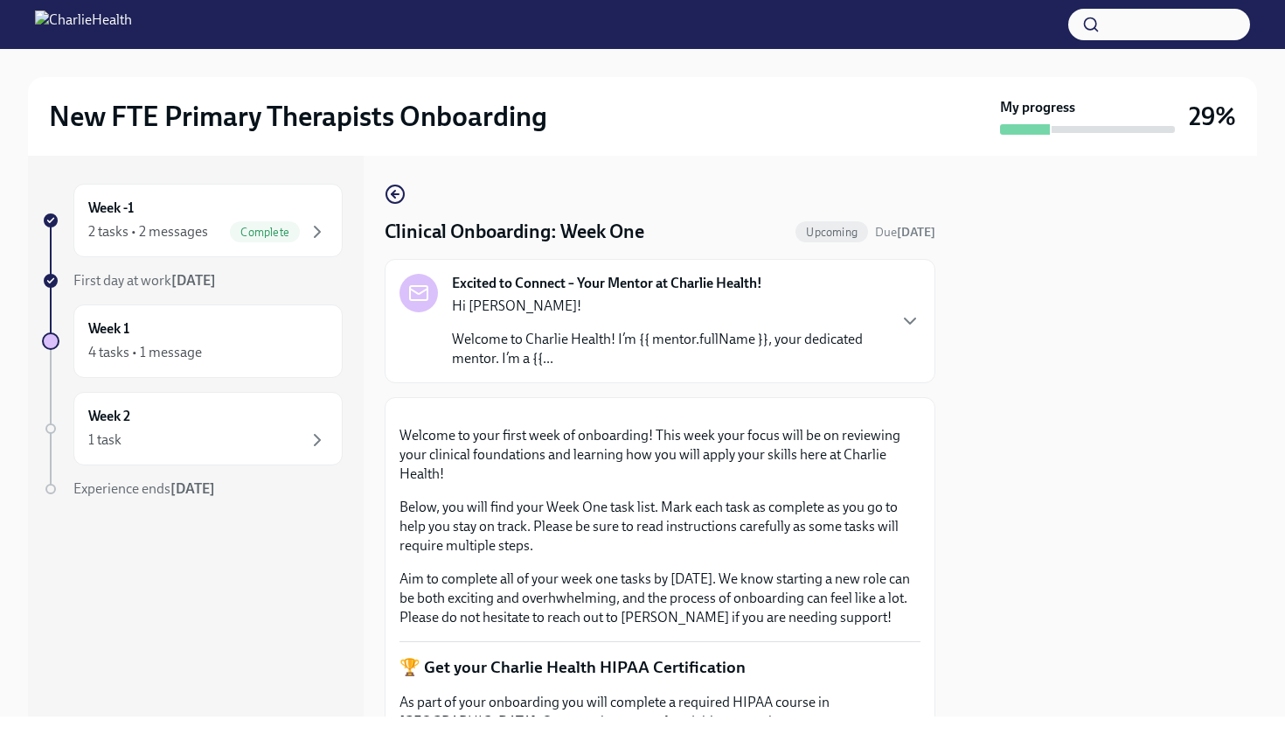
click at [1202, 218] on div at bounding box center [1107, 436] width 301 height 561
click at [855, 412] on button "Zoom image" at bounding box center [660, 412] width 521 height 0
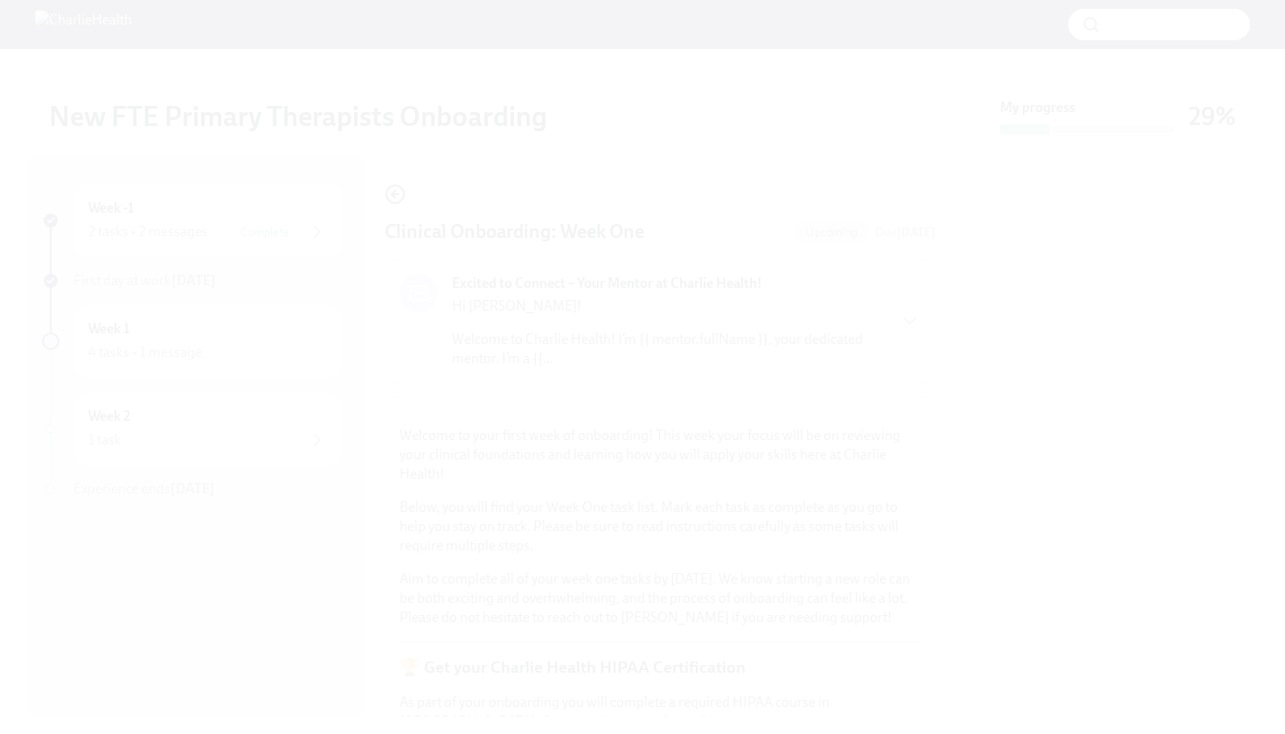
click at [700, 554] on button "Unzoom image" at bounding box center [642, 367] width 1285 height 734
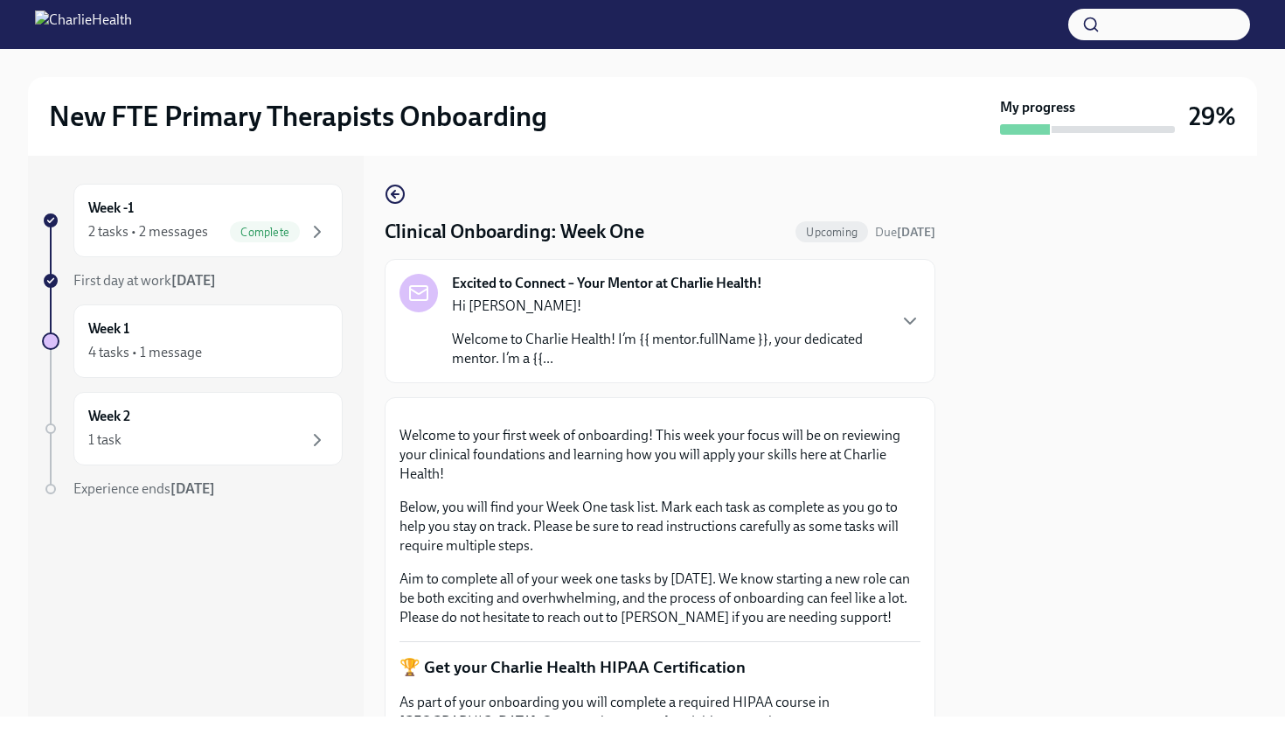
click at [887, 484] on p "Welcome to your first week of onboarding! This week your focus will be on revie…" at bounding box center [660, 455] width 521 height 58
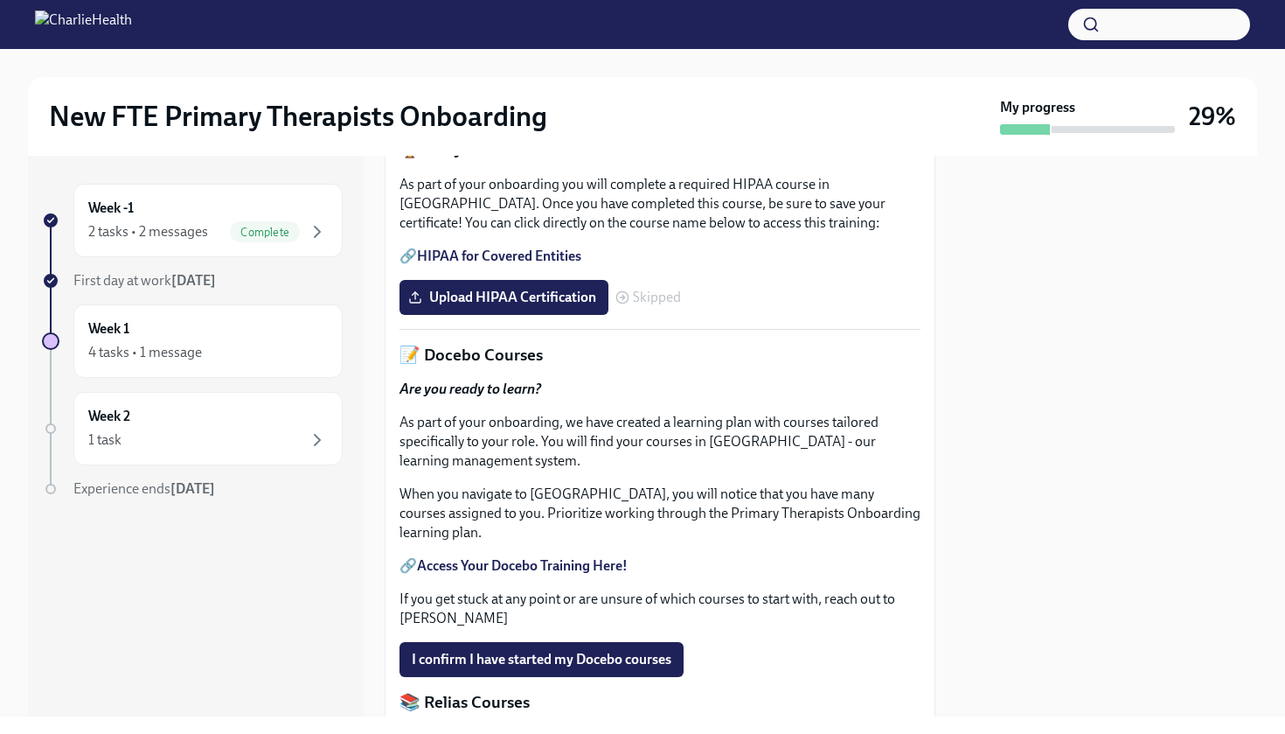
scroll to position [526, 0]
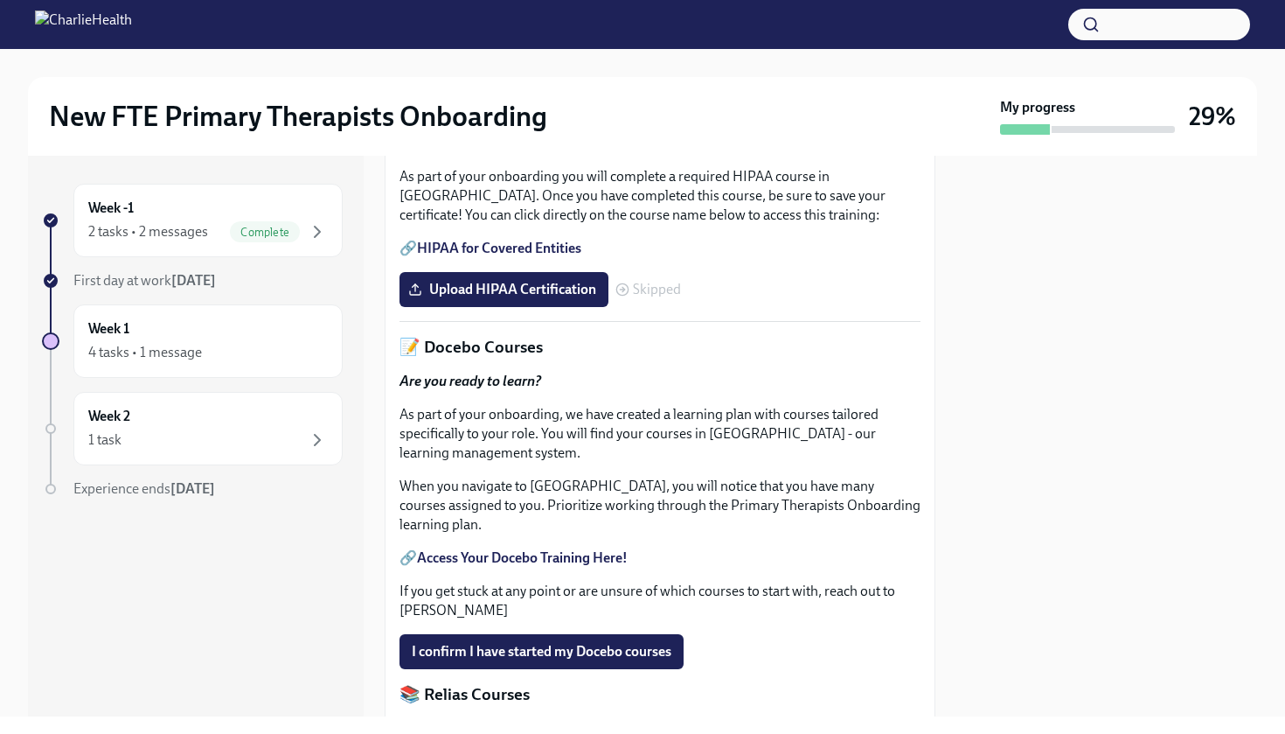
click at [517, 256] on link "HIPAA for Covered Entities" at bounding box center [499, 248] width 164 height 17
click at [460, 298] on span "Upload HIPAA Certification" at bounding box center [504, 289] width 185 height 17
click at [0, 0] on input "Upload HIPAA Certification" at bounding box center [0, 0] width 0 height 0
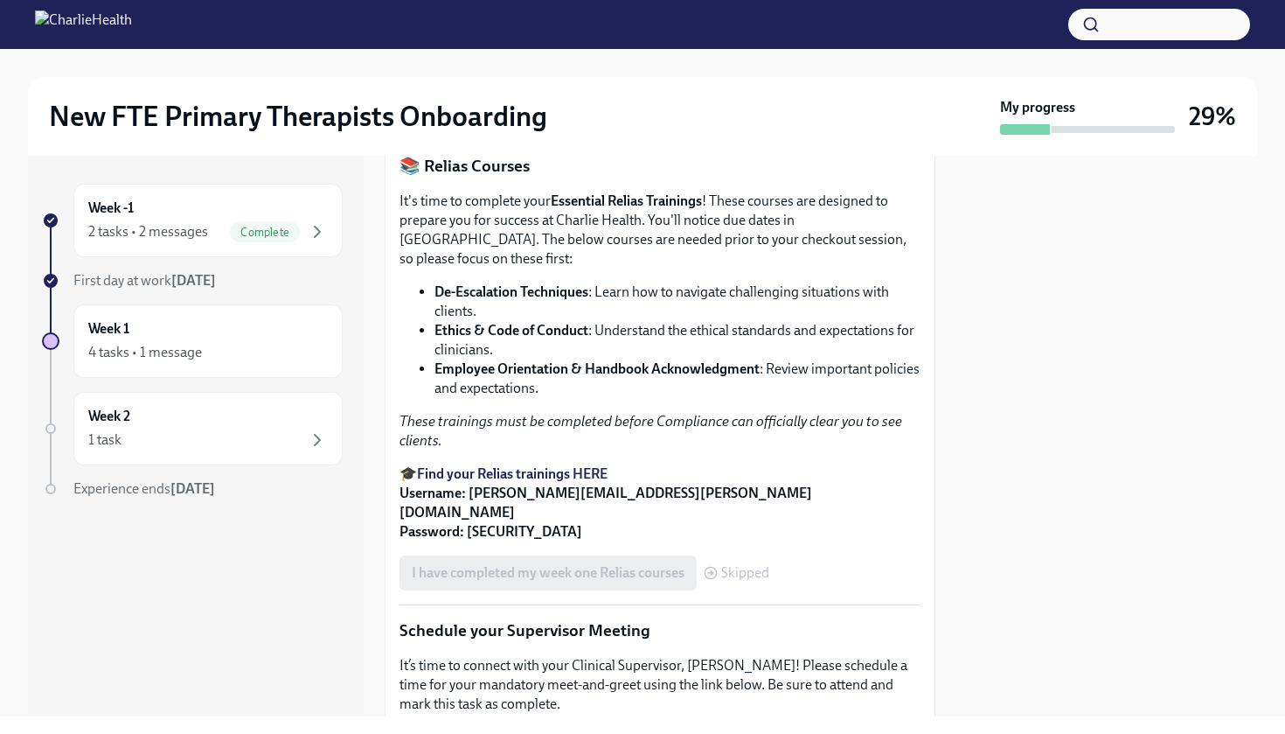
scroll to position [1068, 0]
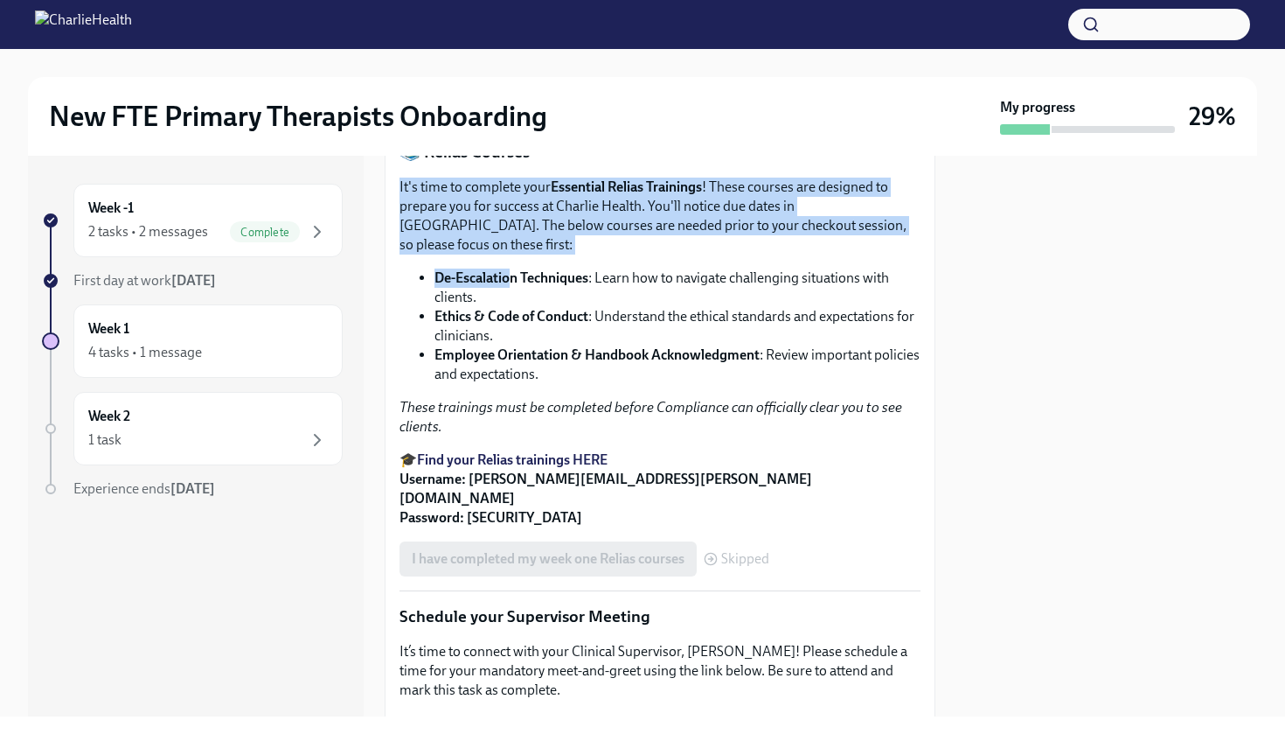
drag, startPoint x: 509, startPoint y: 422, endPoint x: 509, endPoint y: 333, distance: 89.2
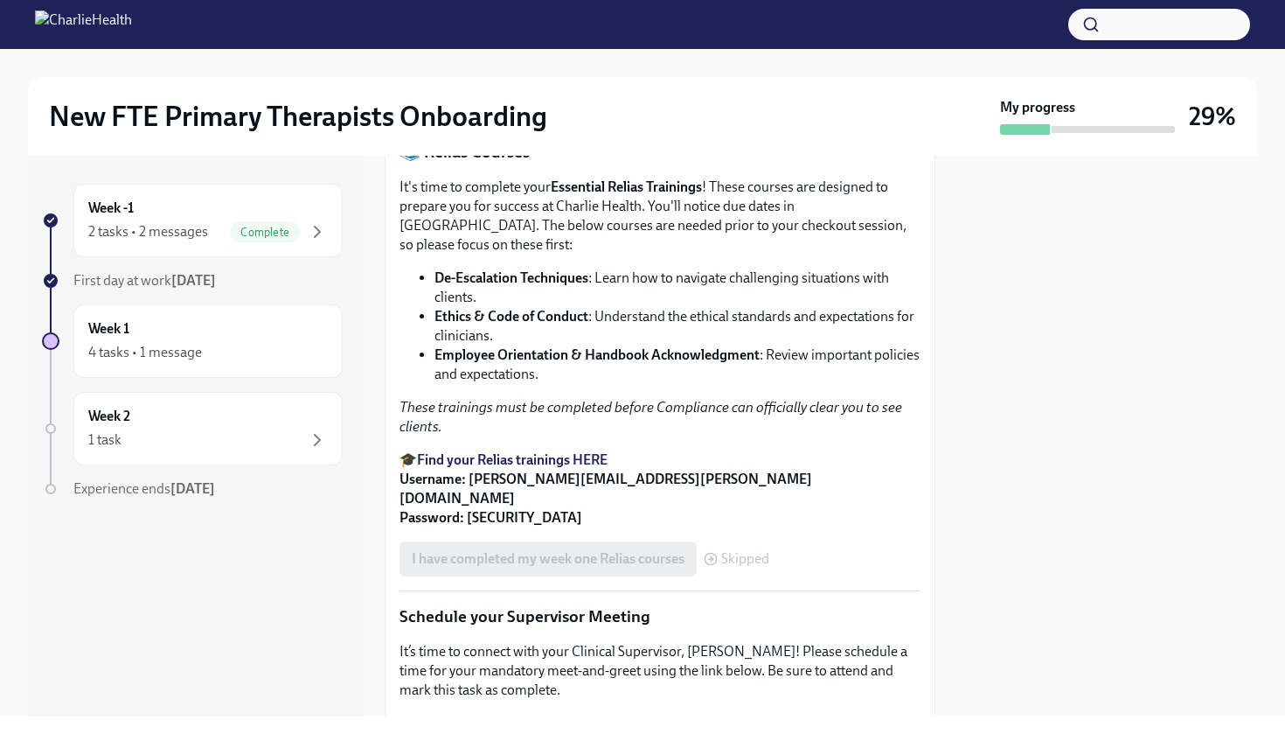
click at [850, 127] on div "I confirm I have started my Docebo courses" at bounding box center [660, 109] width 521 height 35
click at [546, 24] on strong "Access Your Docebo Training Here!" at bounding box center [522, 15] width 211 height 17
click at [565, 468] on strong "Find your Relias trainings HERE" at bounding box center [512, 459] width 191 height 17
drag, startPoint x: 716, startPoint y: 630, endPoint x: 471, endPoint y: 628, distance: 244.9
click at [471, 527] on p "🎓 Find your Relias trainings HERE Username: [PERSON_NAME][EMAIL_ADDRESS][PERSON…" at bounding box center [660, 488] width 521 height 77
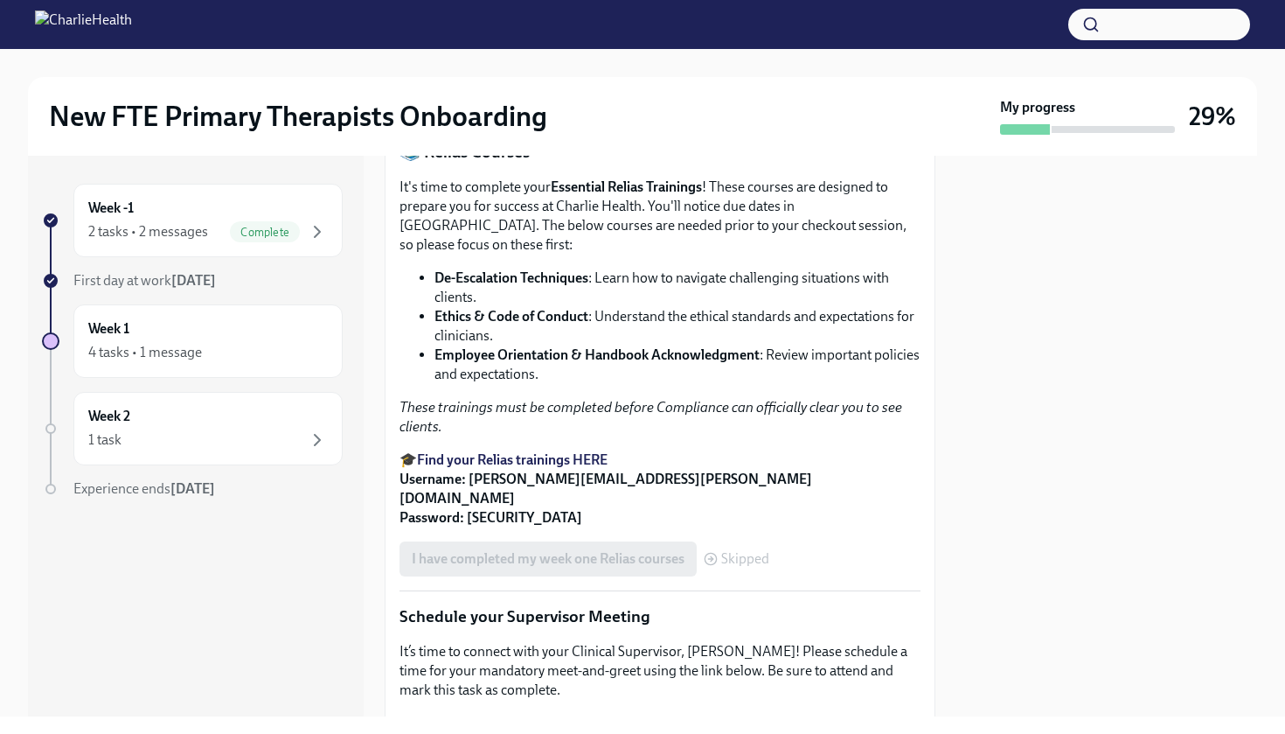
click at [1068, 333] on div at bounding box center [1107, 436] width 301 height 561
click at [630, 127] on button "I confirm I have started my Docebo courses" at bounding box center [542, 109] width 284 height 35
click at [544, 526] on strong "Username: [PERSON_NAME][EMAIL_ADDRESS][PERSON_NAME][DOMAIN_NAME] Password: [SEC…" at bounding box center [606, 497] width 413 height 55
click at [583, 468] on strong "Find your Relias trainings HERE" at bounding box center [512, 459] width 191 height 17
click at [626, 576] on div "I have completed my week one Relias courses Skipped" at bounding box center [585, 558] width 370 height 35
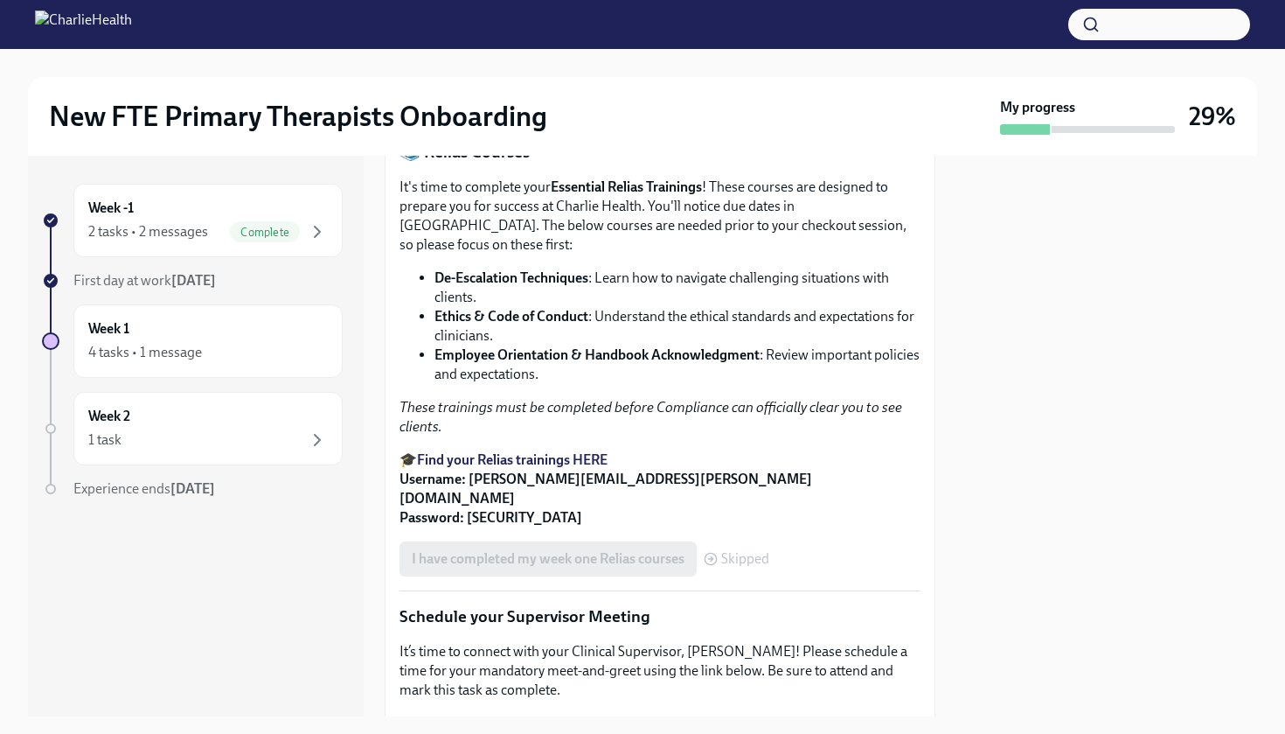
click at [617, 363] on strong "Employee Orientation & Handbook Acknowledgment" at bounding box center [597, 354] width 325 height 17
click at [1181, 338] on div at bounding box center [1107, 436] width 301 height 561
click at [463, 576] on div "I have completed my week one Relias courses Skipped" at bounding box center [585, 558] width 370 height 35
drag, startPoint x: 463, startPoint y: 683, endPoint x: 608, endPoint y: 642, distance: 150.9
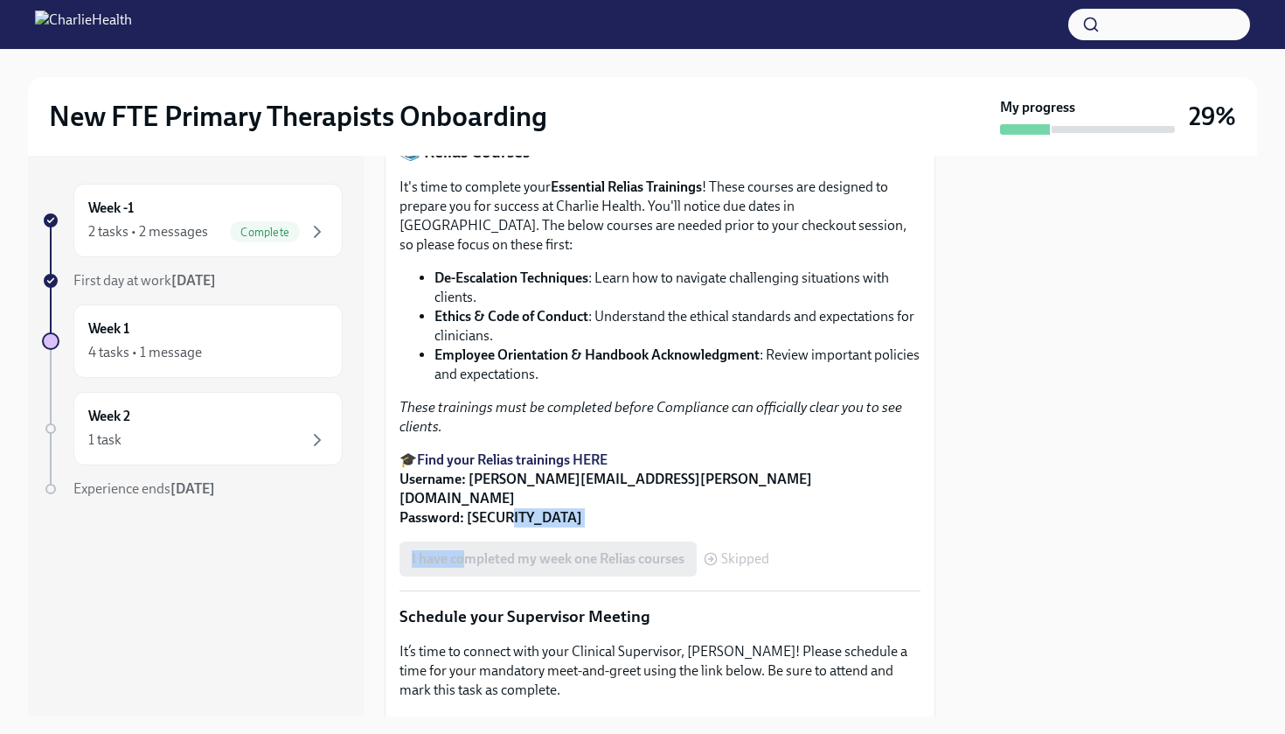
click at [755, 527] on p "🎓 Find your Relias trainings HERE Username: [PERSON_NAME][EMAIL_ADDRESS][PERSON…" at bounding box center [660, 488] width 521 height 77
click at [731, 566] on span "Skipped" at bounding box center [745, 559] width 48 height 14
click at [843, 254] on p "It's time to complete your Essential Relias Trainings ! These courses are desig…" at bounding box center [660, 216] width 521 height 77
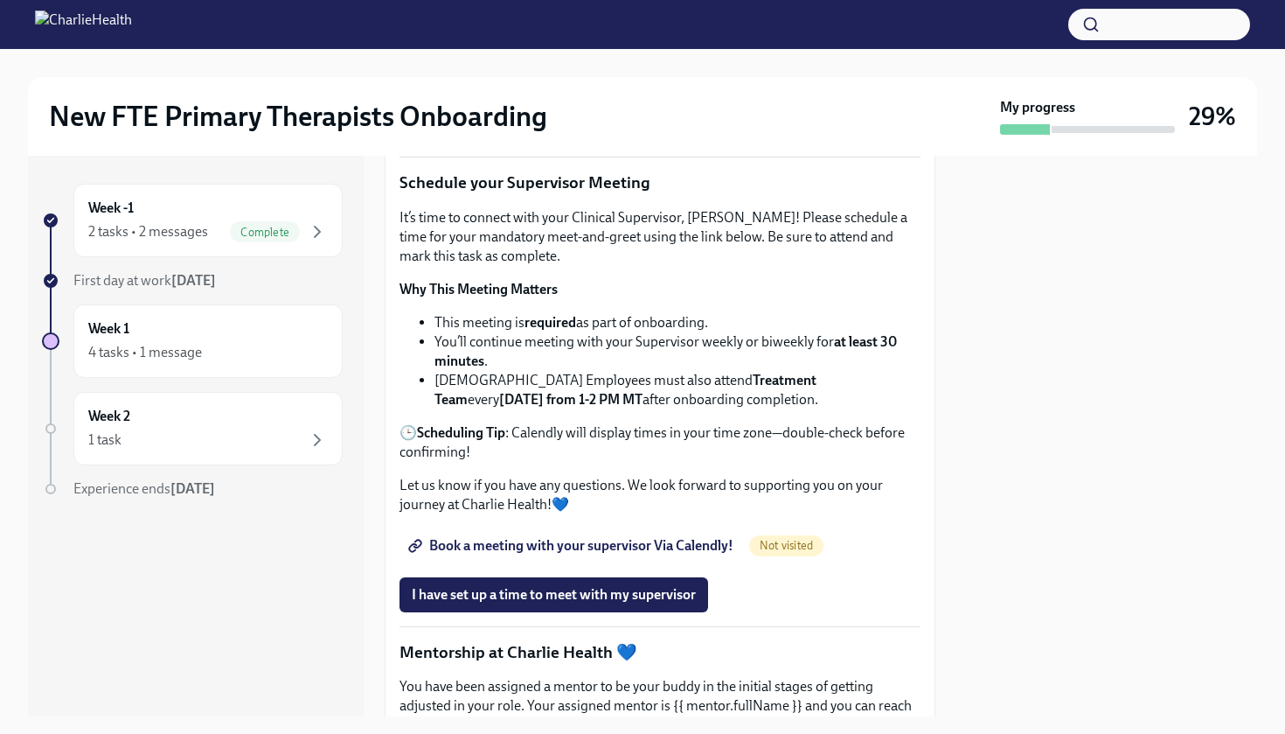
scroll to position [1522, 0]
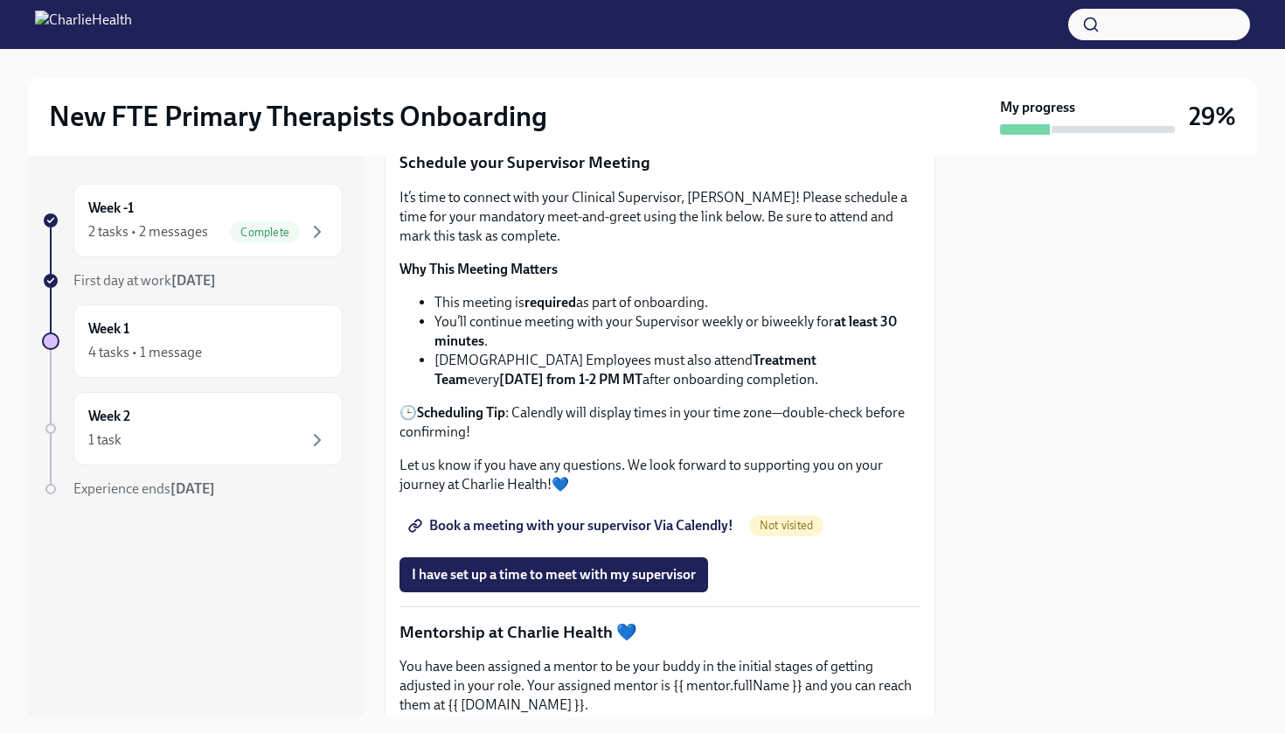
click at [498, 534] on span "Book a meeting with your supervisor Via Calendly!" at bounding box center [573, 525] width 322 height 17
click at [575, 77] on div "New FTE Primary Therapists Onboarding My progress 29%" at bounding box center [643, 116] width 1230 height 79
click at [596, 592] on button "I have set up a time to meet with my supervisor" at bounding box center [554, 574] width 309 height 35
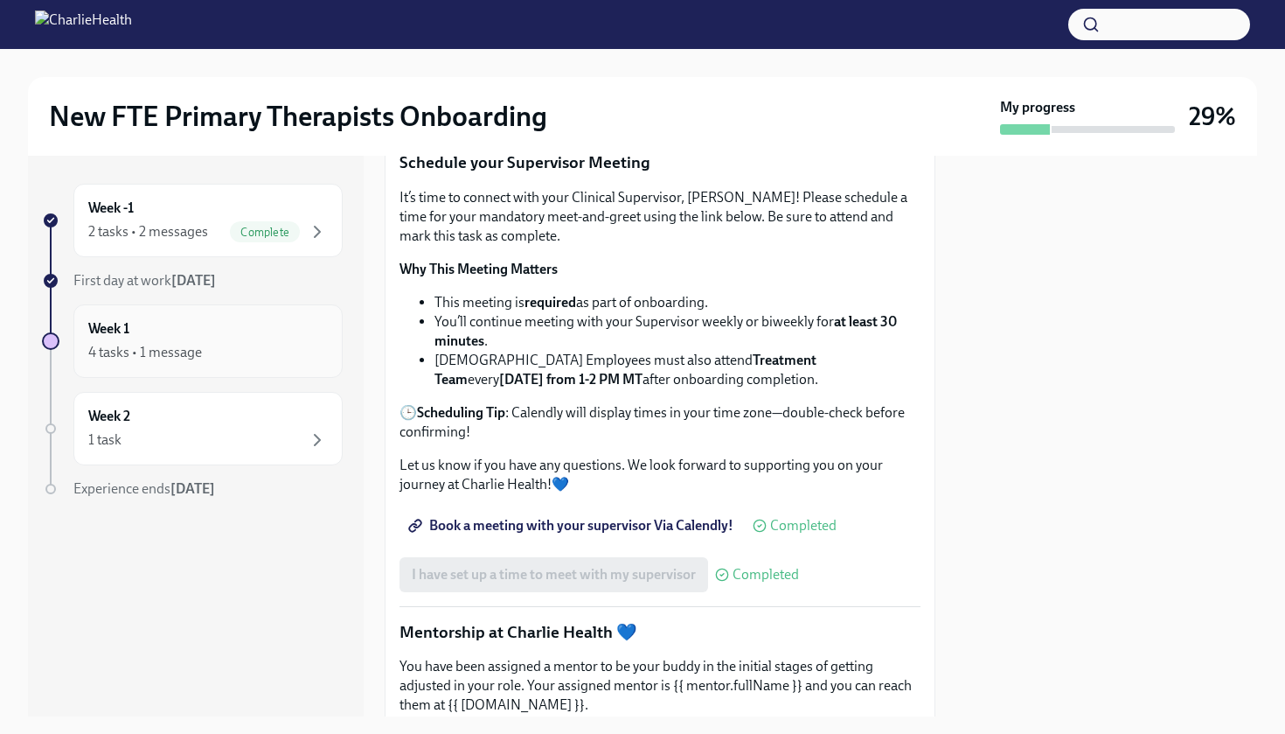
click at [252, 340] on div "Week 1 4 tasks • 1 message" at bounding box center [208, 341] width 240 height 44
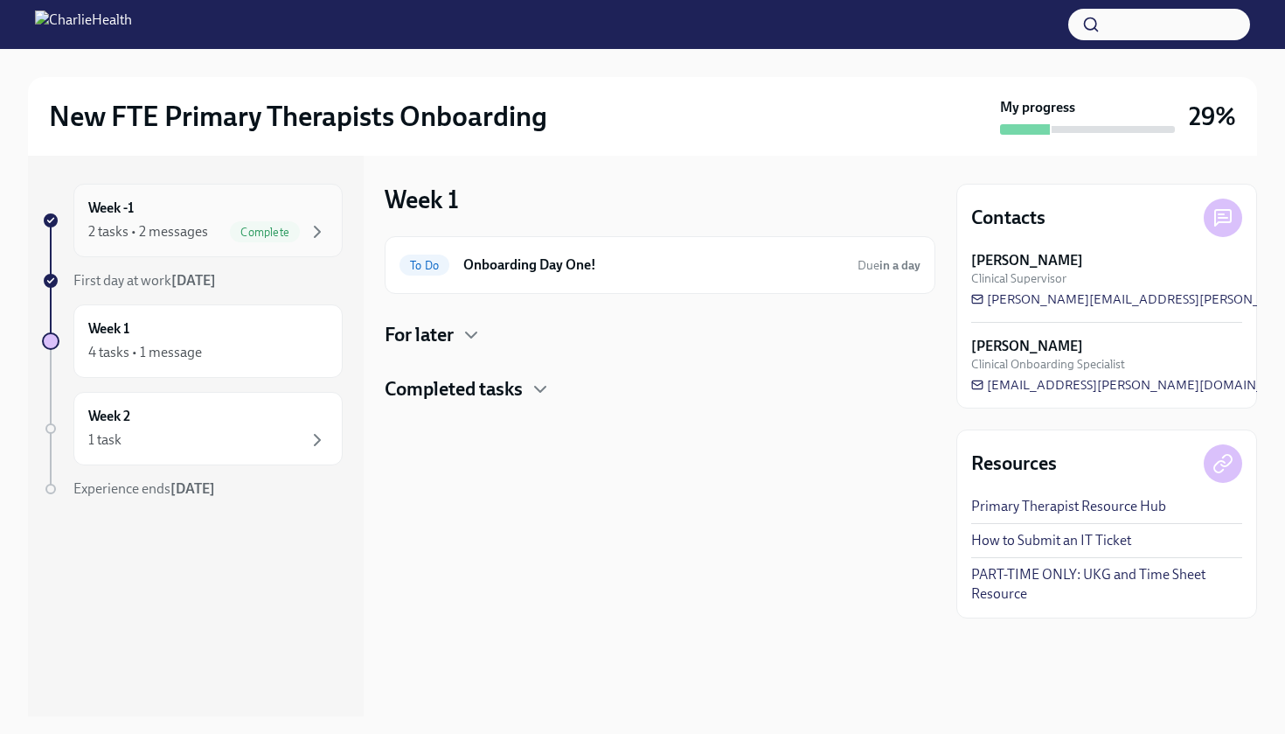
click at [294, 246] on div "Week -1 2 tasks • 2 messages Complete" at bounding box center [207, 220] width 269 height 73
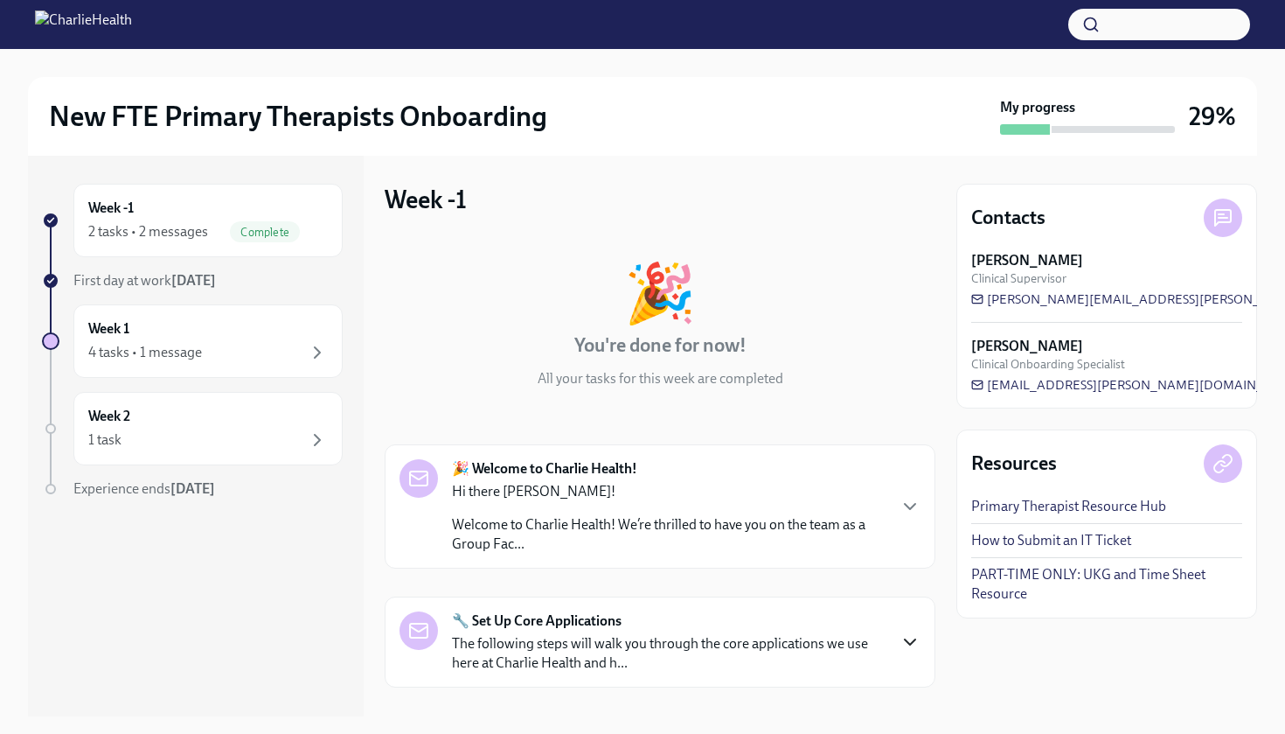
click at [916, 640] on icon "button" at bounding box center [910, 641] width 10 height 5
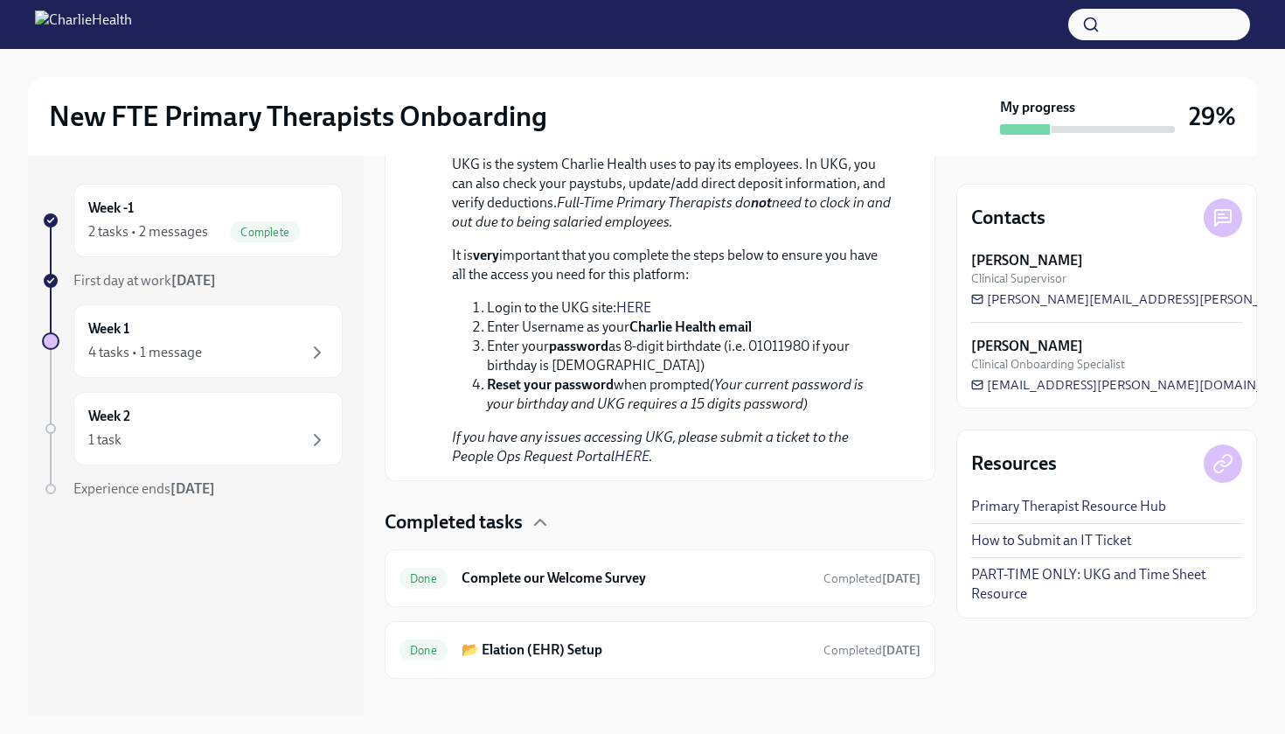
scroll to position [1508, 0]
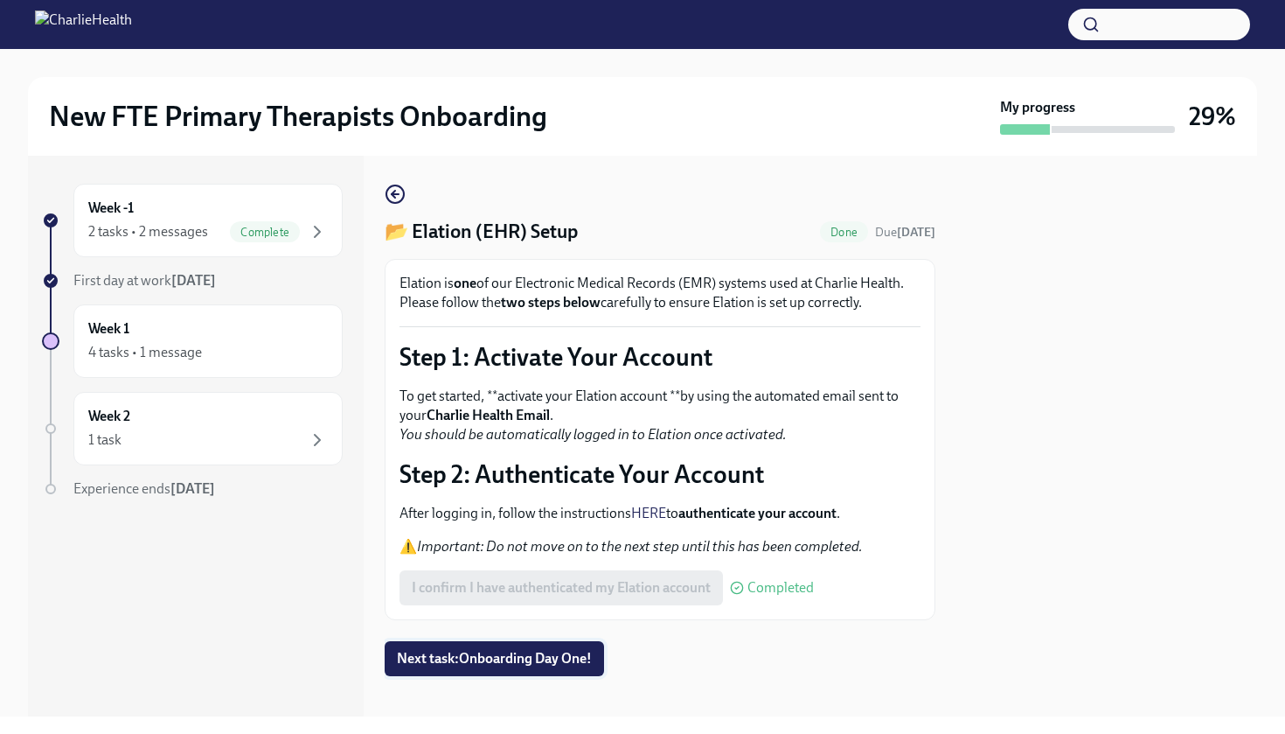
click at [540, 669] on button "Next task : Onboarding Day One!" at bounding box center [494, 658] width 219 height 35
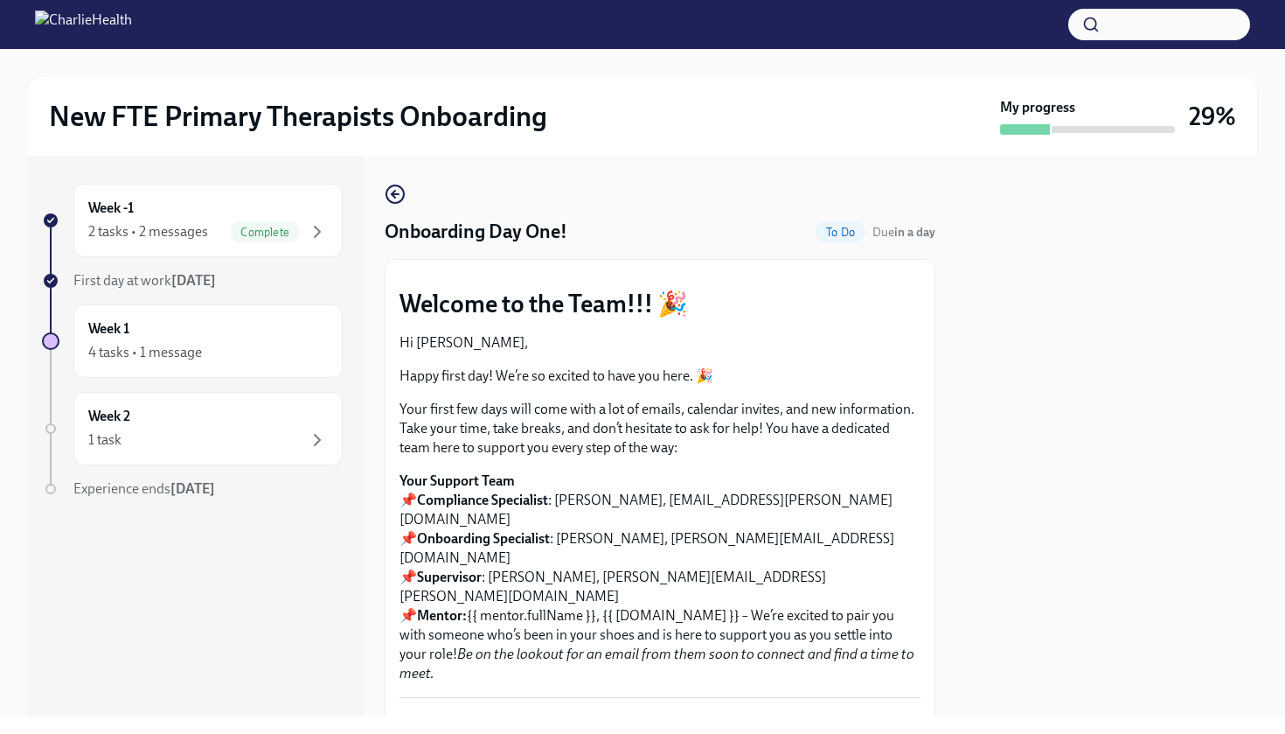
click at [943, 369] on div "Week -1 2 tasks • 2 messages Complete First day at work Sep 2nd Week 1 4 tasks …" at bounding box center [643, 436] width 1230 height 561
click at [887, 274] on button "Zoom image" at bounding box center [660, 274] width 521 height 0
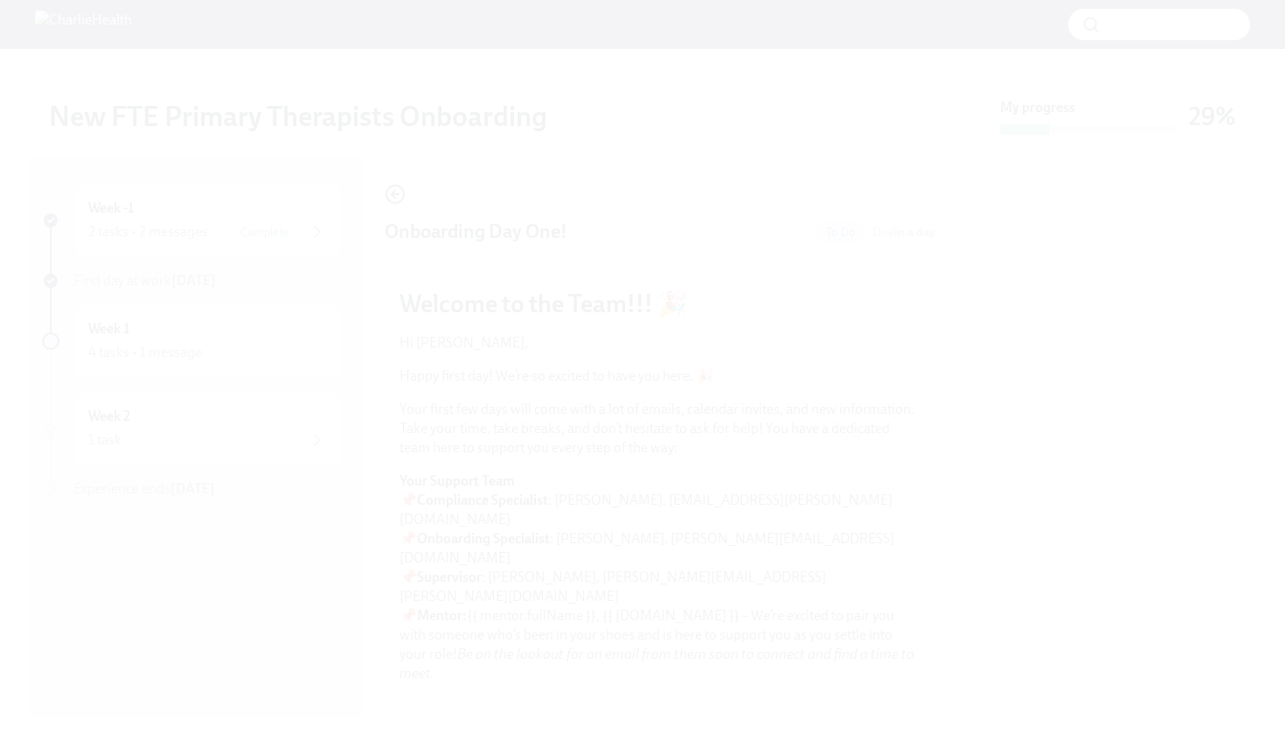
click at [851, 376] on button "Unzoom image" at bounding box center [642, 367] width 1285 height 734
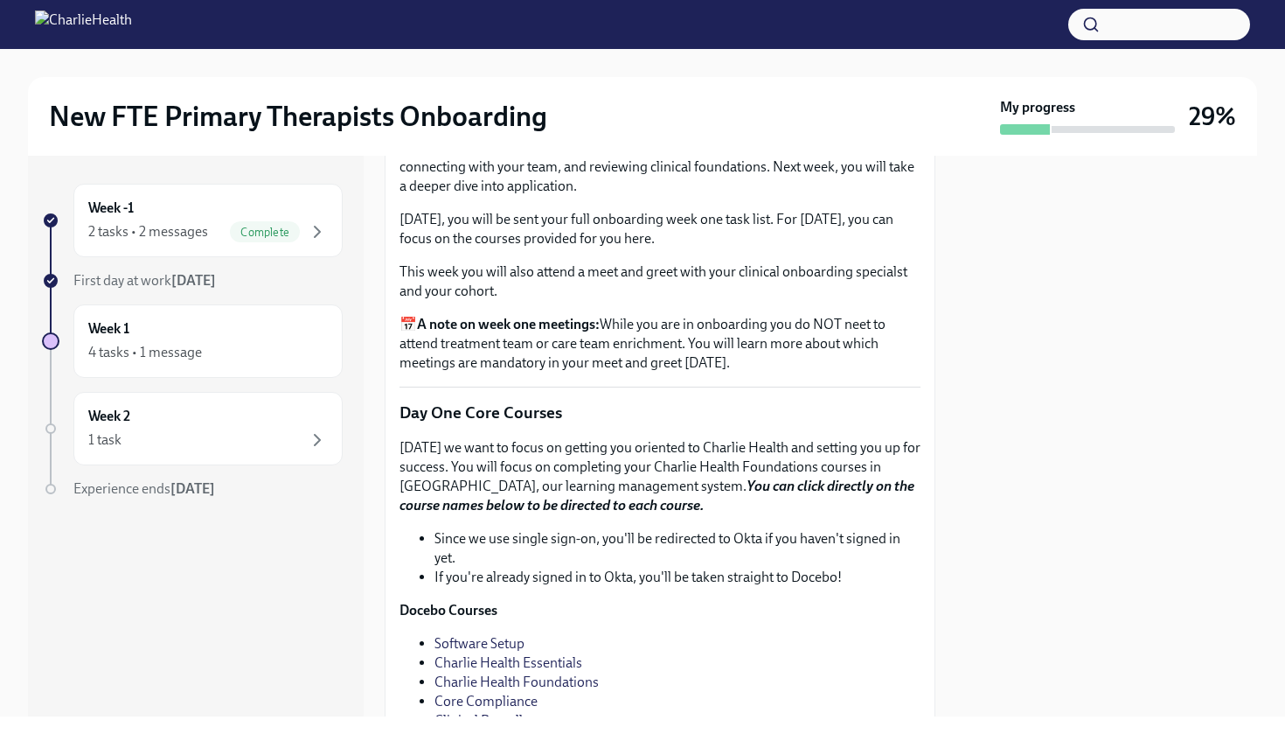
scroll to position [1959, 0]
click at [551, 72] on div "I confirm I have watched my orientation videos Skipped" at bounding box center [590, 54] width 380 height 35
click at [749, 61] on span "Skipped" at bounding box center [756, 54] width 48 height 14
drag, startPoint x: 749, startPoint y: 296, endPoint x: 650, endPoint y: 297, distance: 98.8
click at [650, 72] on div "I confirm I have watched my orientation videos Skipped" at bounding box center [590, 54] width 380 height 35
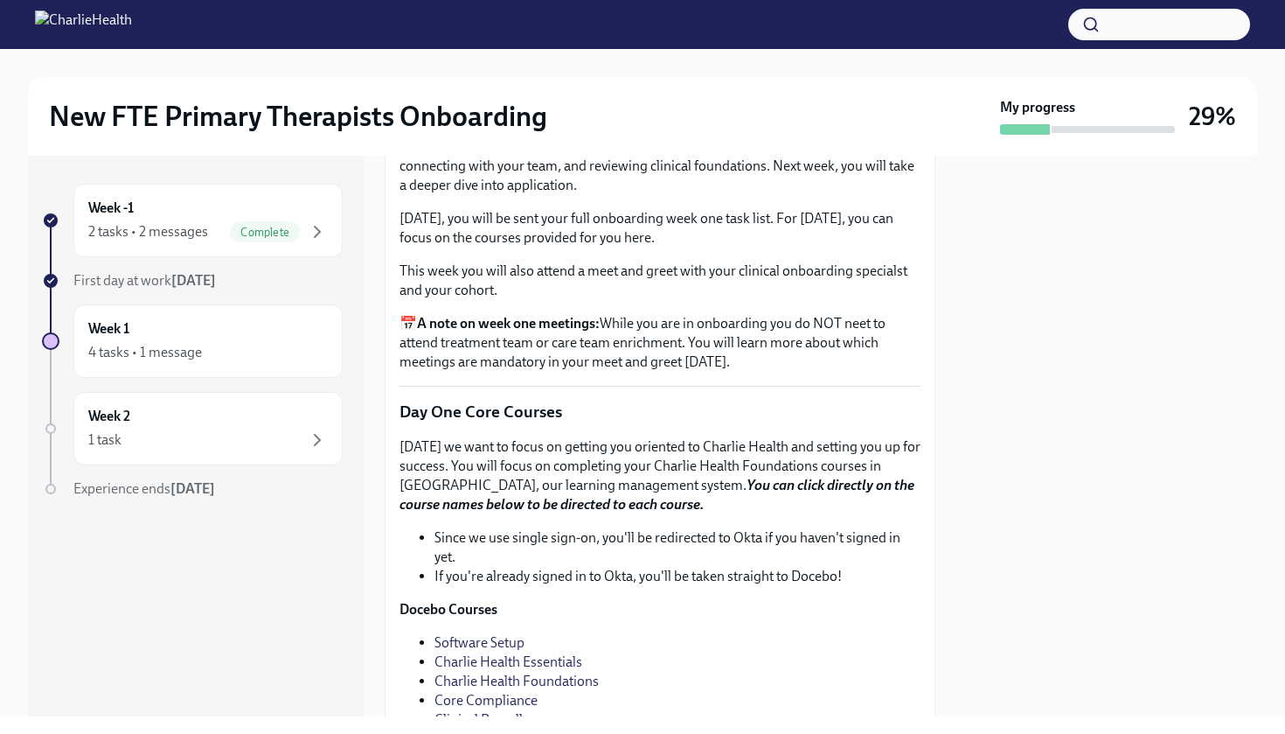
click at [650, 72] on div "I confirm I have watched my orientation videos Skipped" at bounding box center [590, 54] width 380 height 35
click at [721, 195] on p "This week your focus will be orienting yourself to Charlie health's operations,…" at bounding box center [660, 166] width 521 height 58
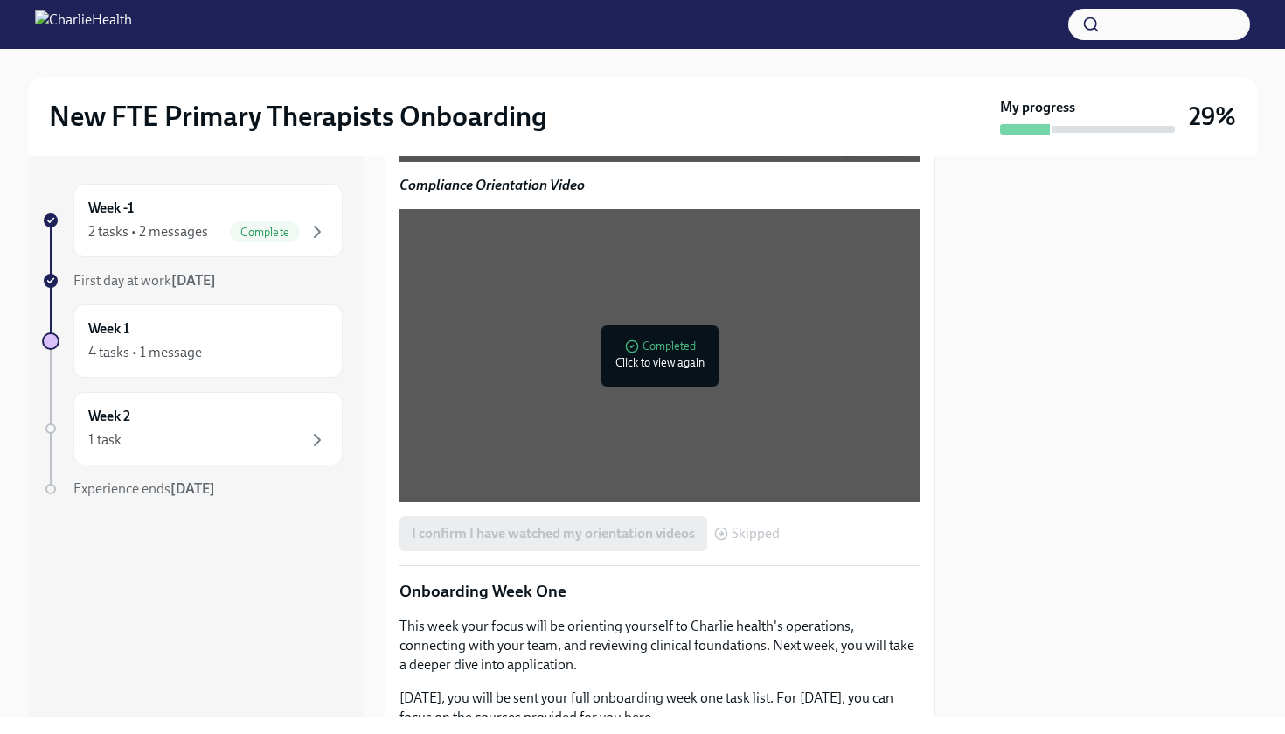
scroll to position [1448, 0]
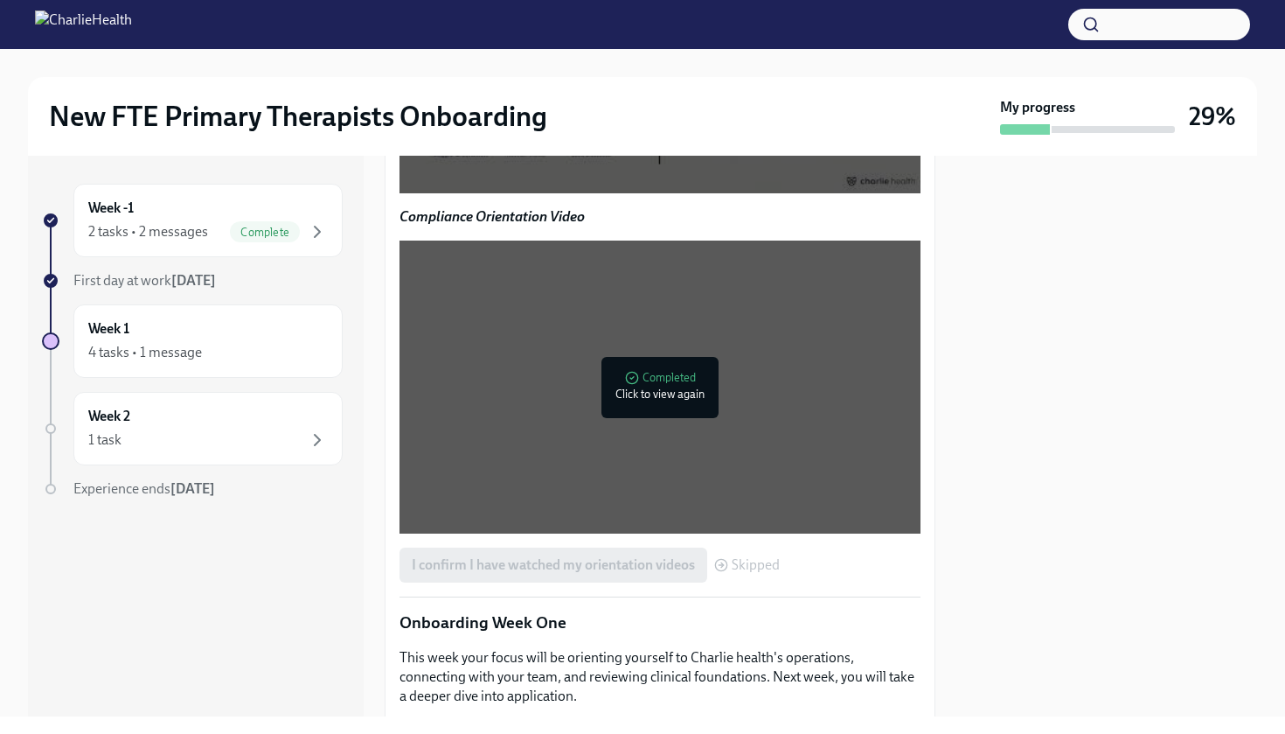
click at [654, 61] on div at bounding box center [663, 47] width 23 height 28
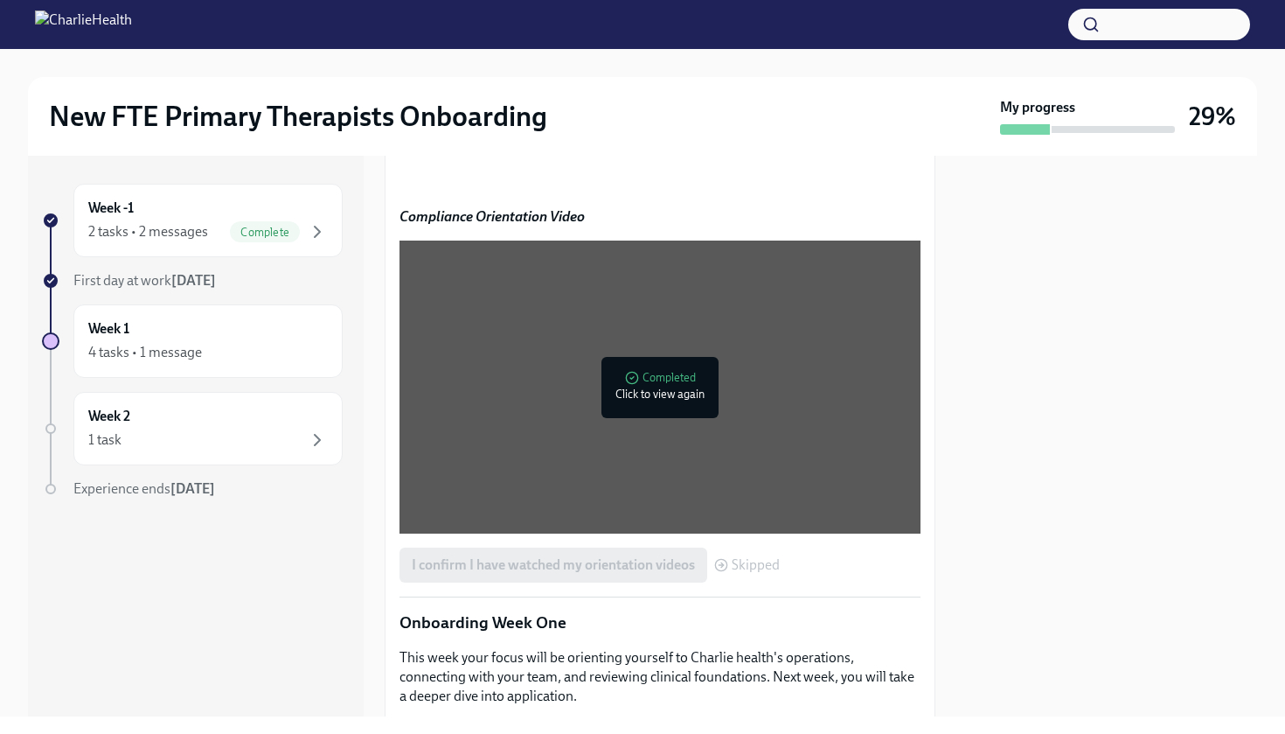
click at [465, 225] on strong "Compliance Orientation Video" at bounding box center [492, 216] width 185 height 17
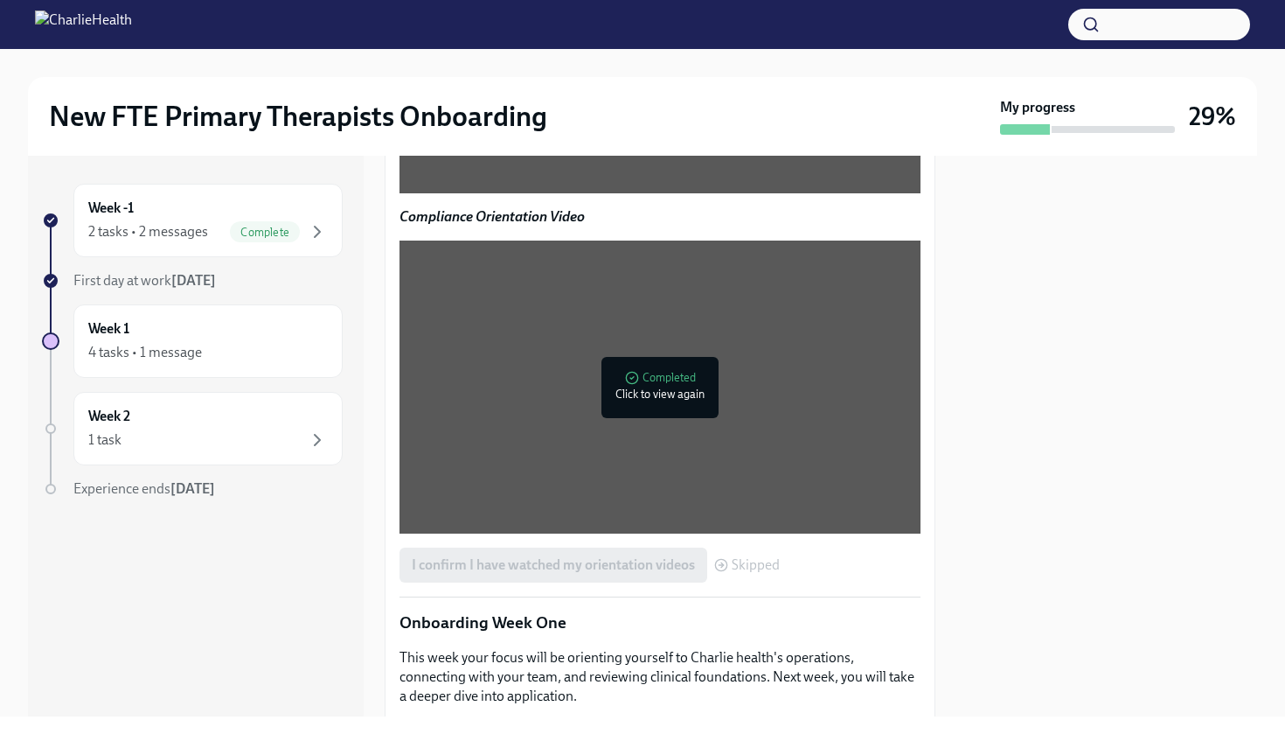
click at [972, 444] on div at bounding box center [1107, 436] width 301 height 561
click at [428, 721] on div "New FTE Primary Therapists Onboarding My progress 29% Week -1 2 tasks • 2 messa…" at bounding box center [642, 367] width 1285 height 734
click at [929, 595] on div "Welcome to the Team!!! 🎉 Hi Jennifer, Happy first day! We’re so excited to have…" at bounding box center [660, 57] width 551 height 2492
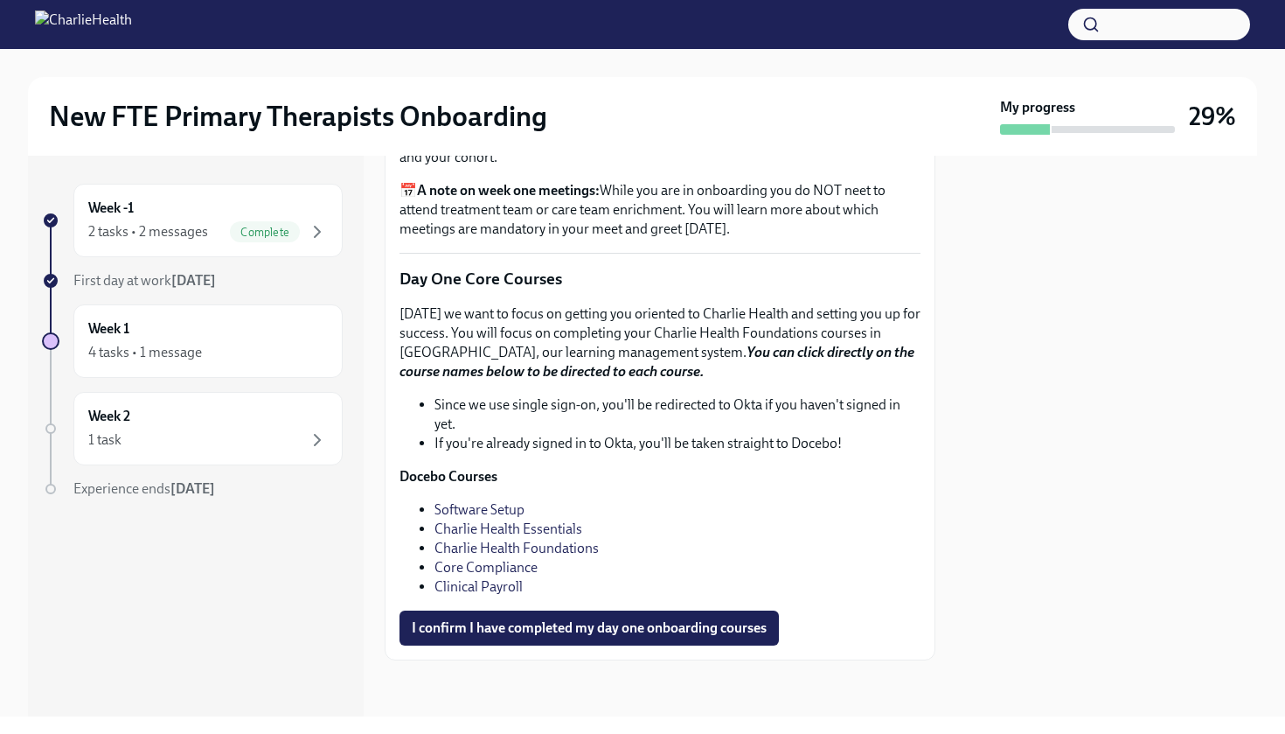
scroll to position [2338, 0]
click at [463, 592] on link "Clinical Payroll" at bounding box center [479, 586] width 88 height 17
click at [460, 562] on link "Core Compliance" at bounding box center [486, 567] width 103 height 17
